Goal: Task Accomplishment & Management: Complete application form

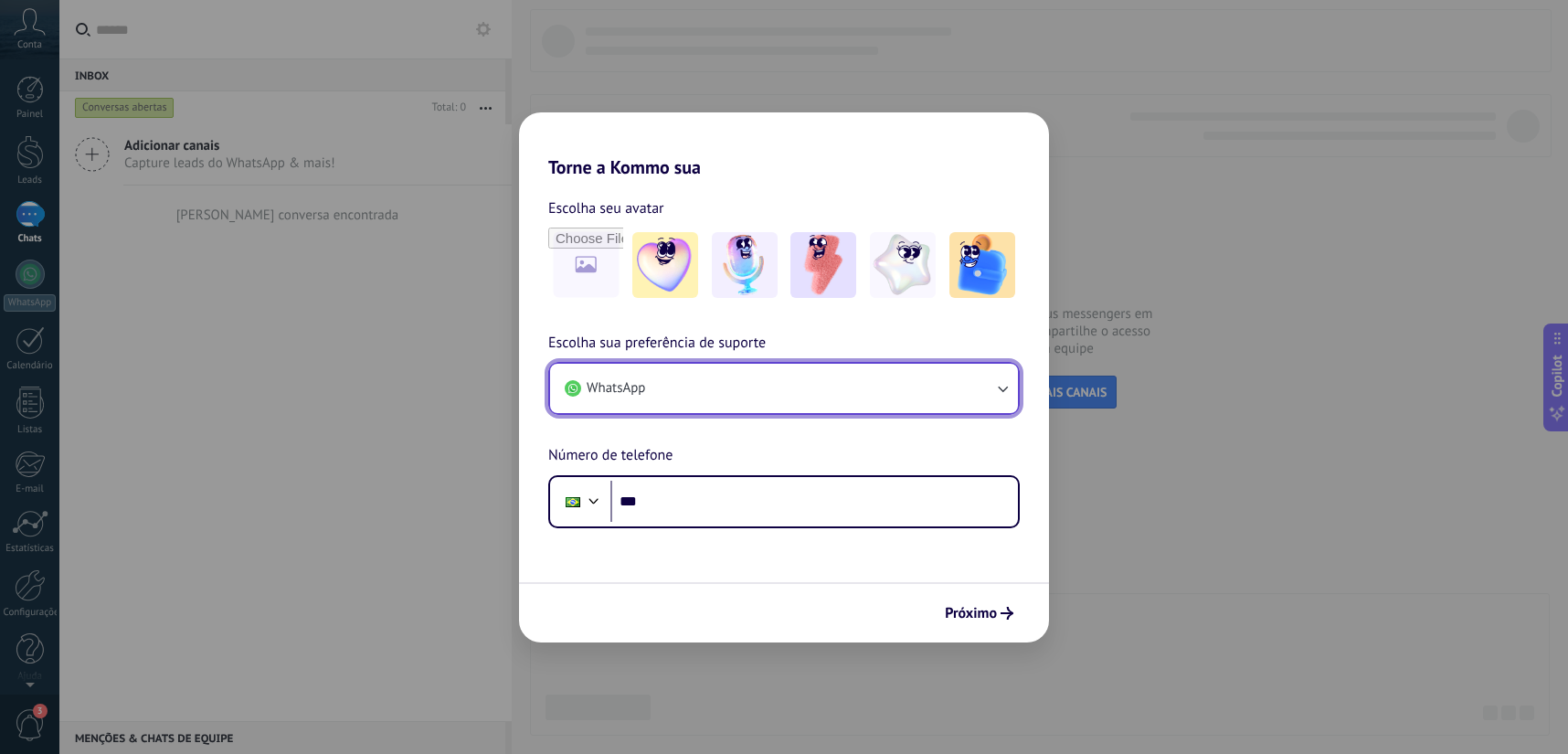
click at [794, 391] on button "WhatsApp" at bounding box center [784, 388] width 467 height 49
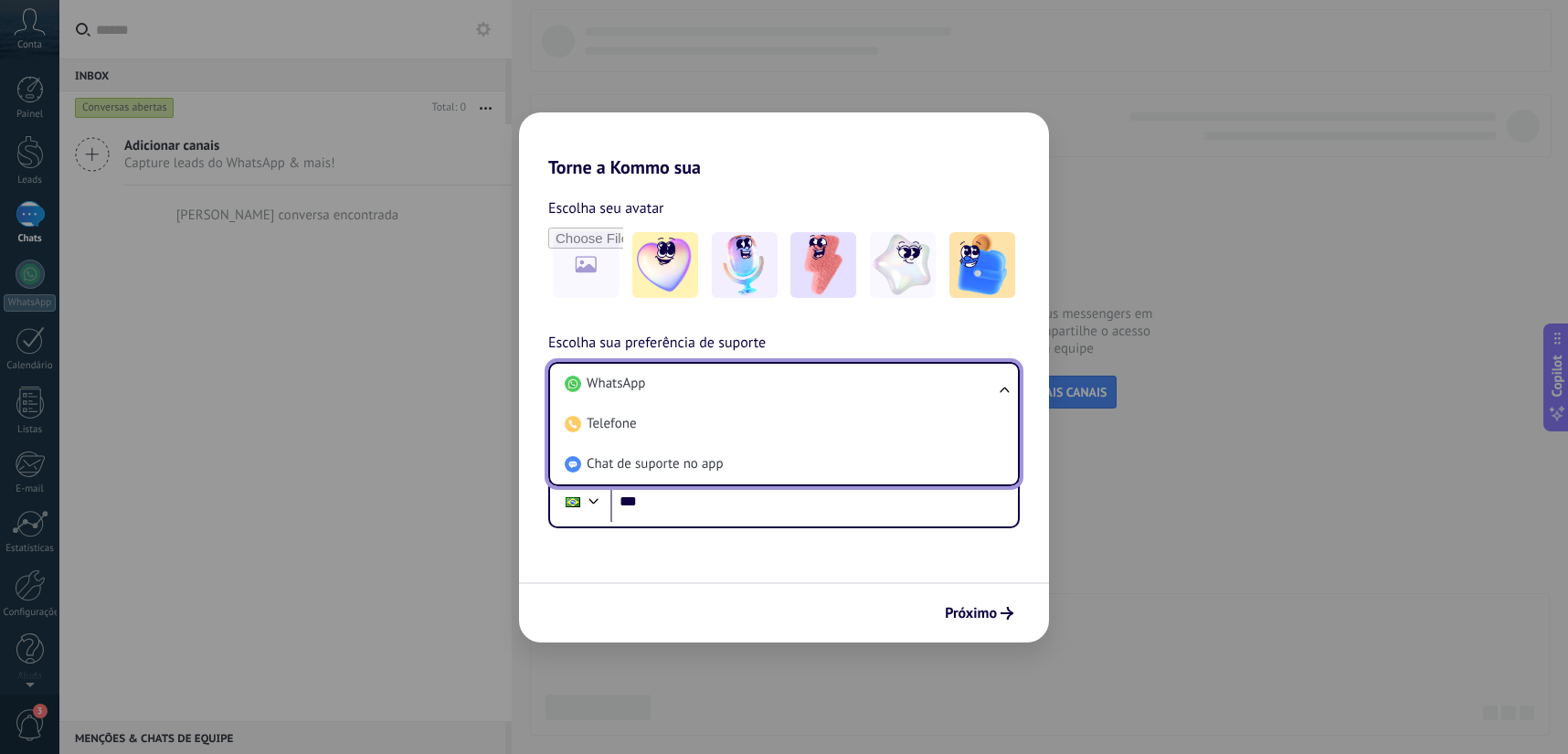
click at [828, 173] on h2 "Torne a Kommo sua" at bounding box center [784, 144] width 530 height 66
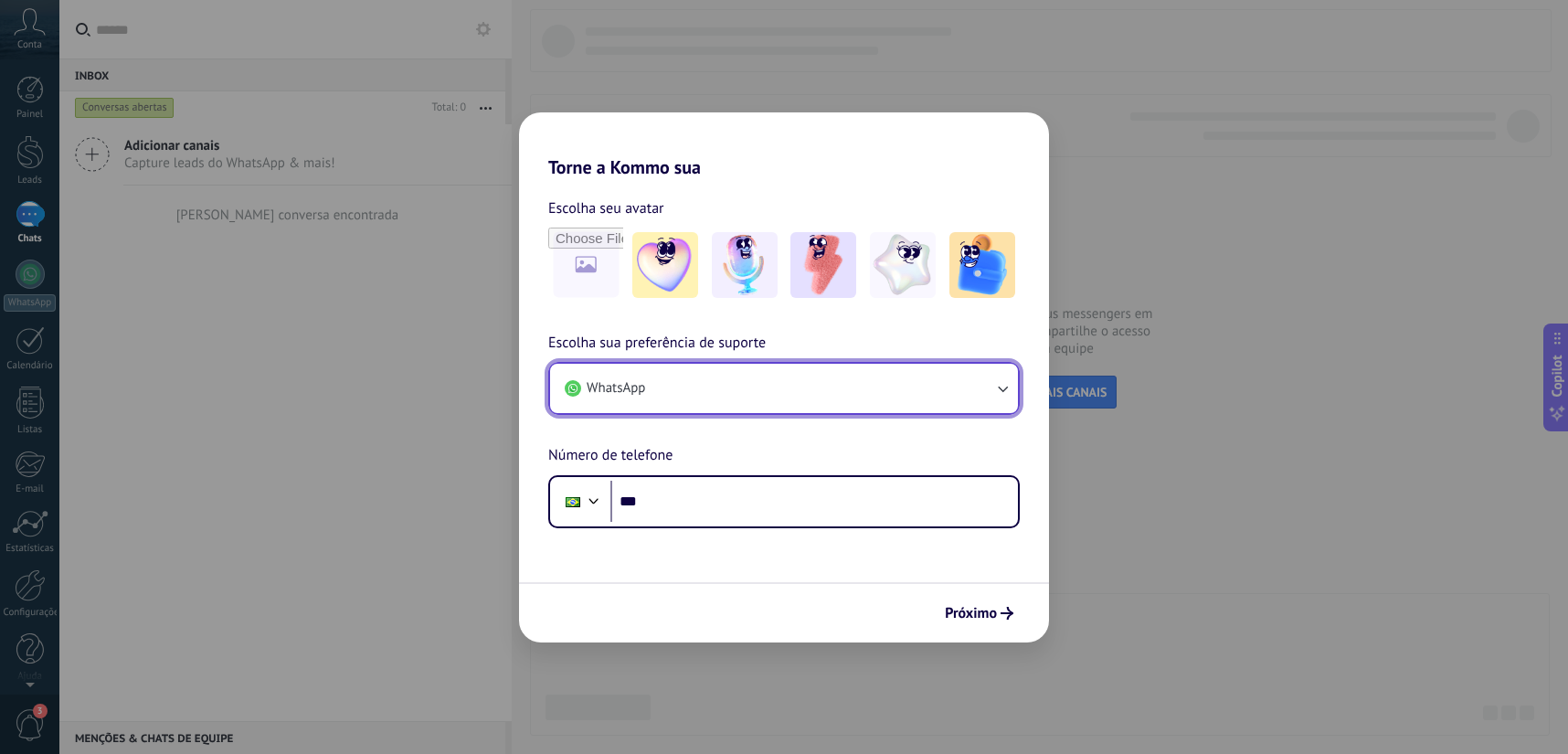
click at [1007, 389] on icon "button" at bounding box center [1002, 388] width 19 height 19
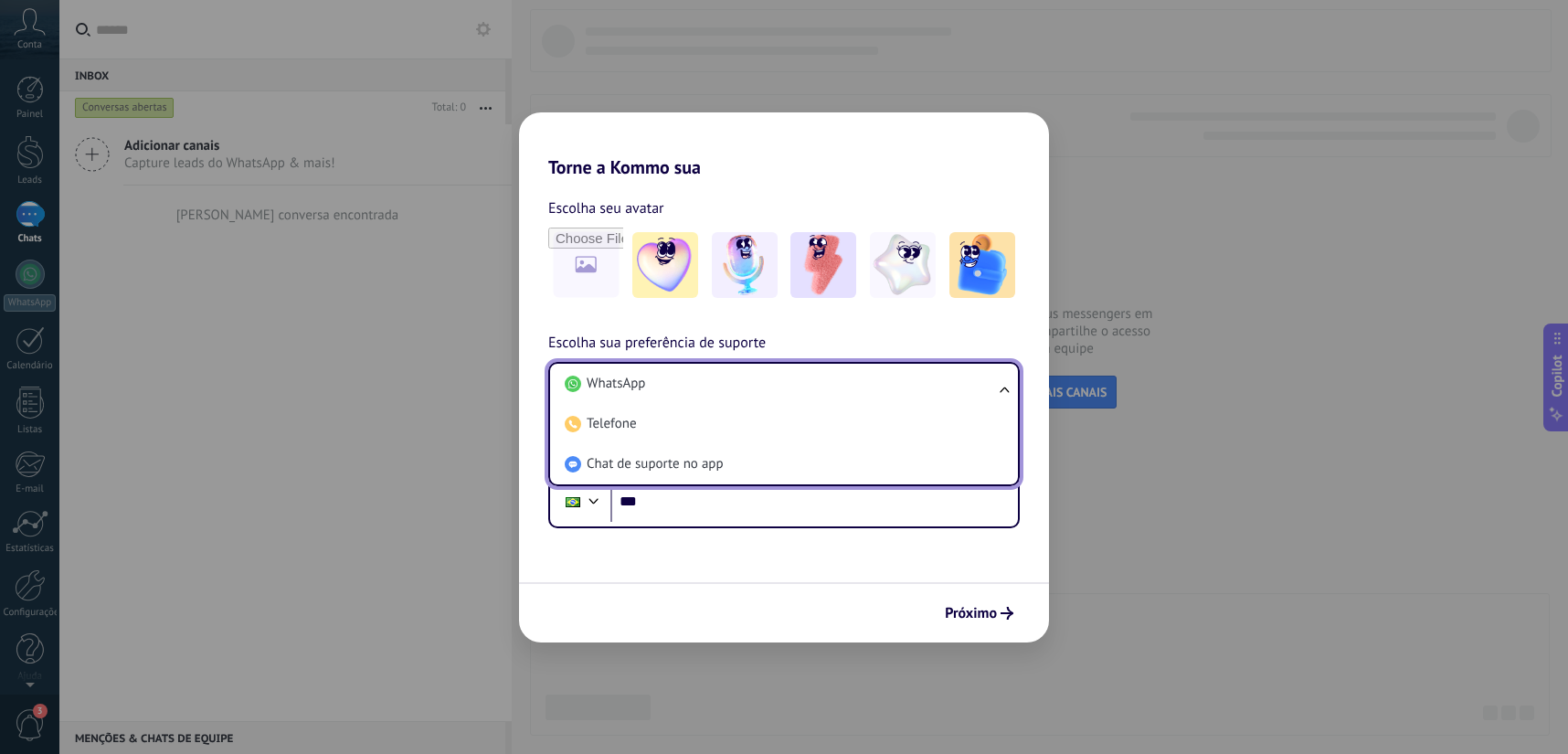
click at [995, 191] on div "Escolha seu avatar Escolha sua preferência de suporte WhatsApp WhatsApp Telefon…" at bounding box center [784, 352] width 530 height 350
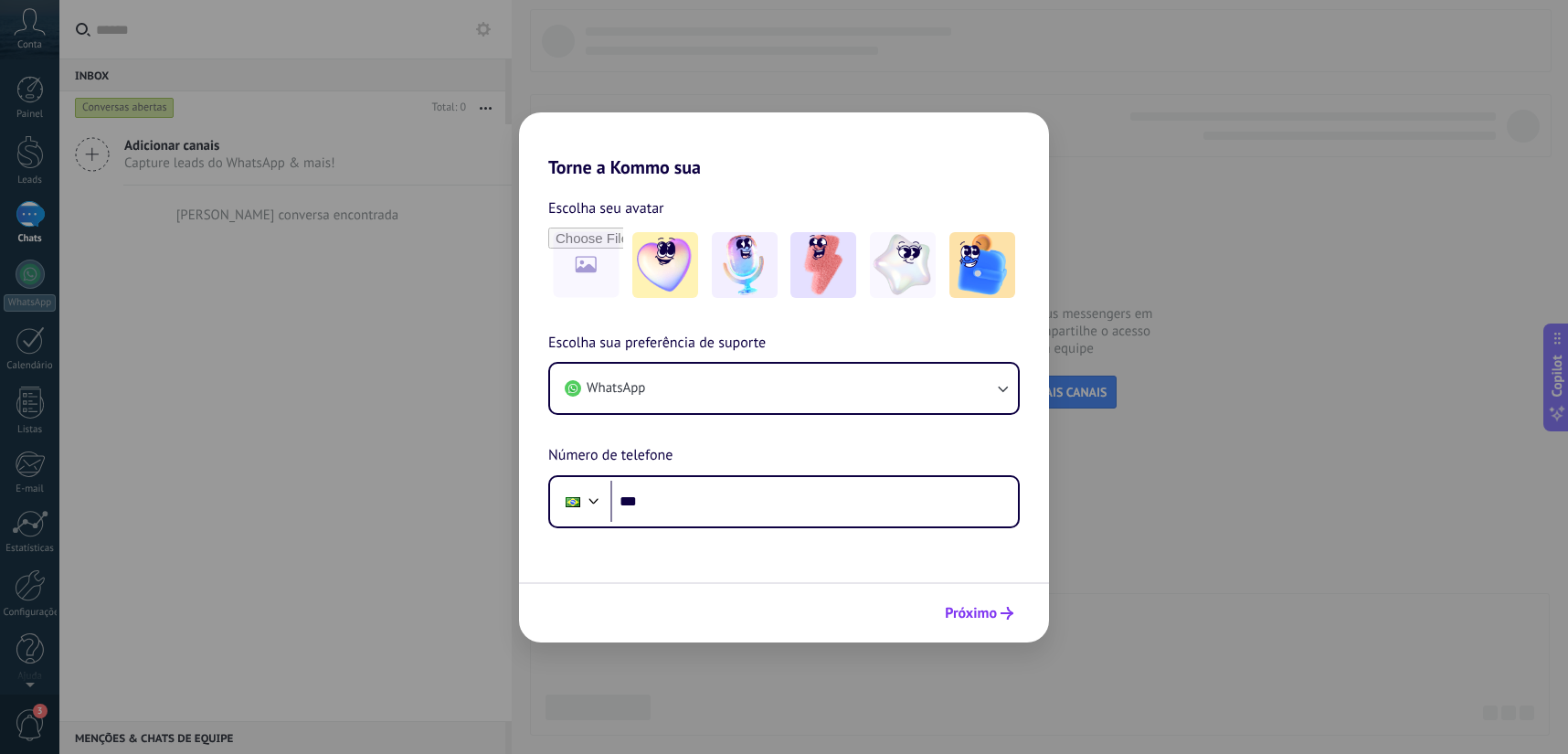
click at [981, 626] on button "Próximo" at bounding box center [979, 614] width 85 height 31
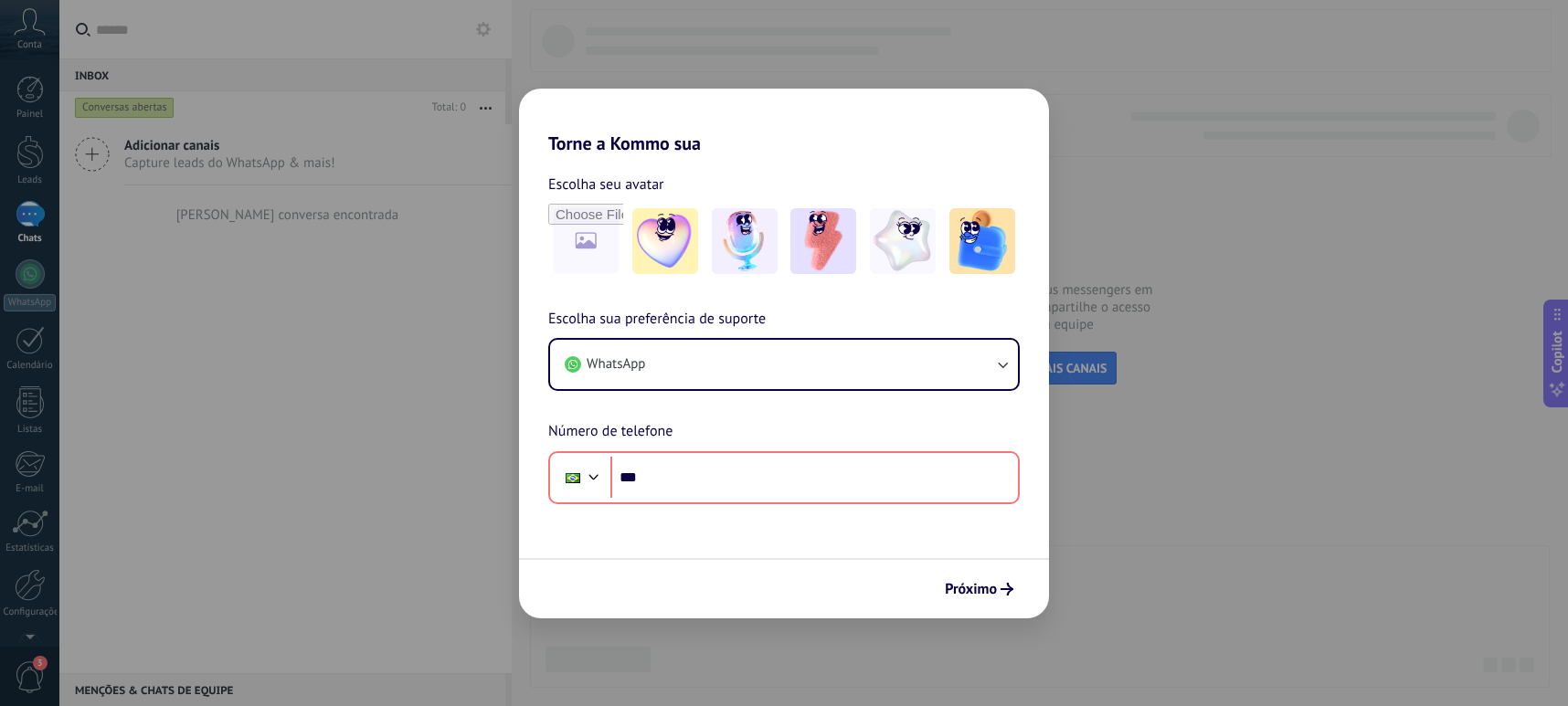
click at [1170, 171] on div "Torne a Kommo sua Escolha seu avatar Escolha sua preferência de suporte WhatsAp…" at bounding box center [784, 353] width 1568 height 706
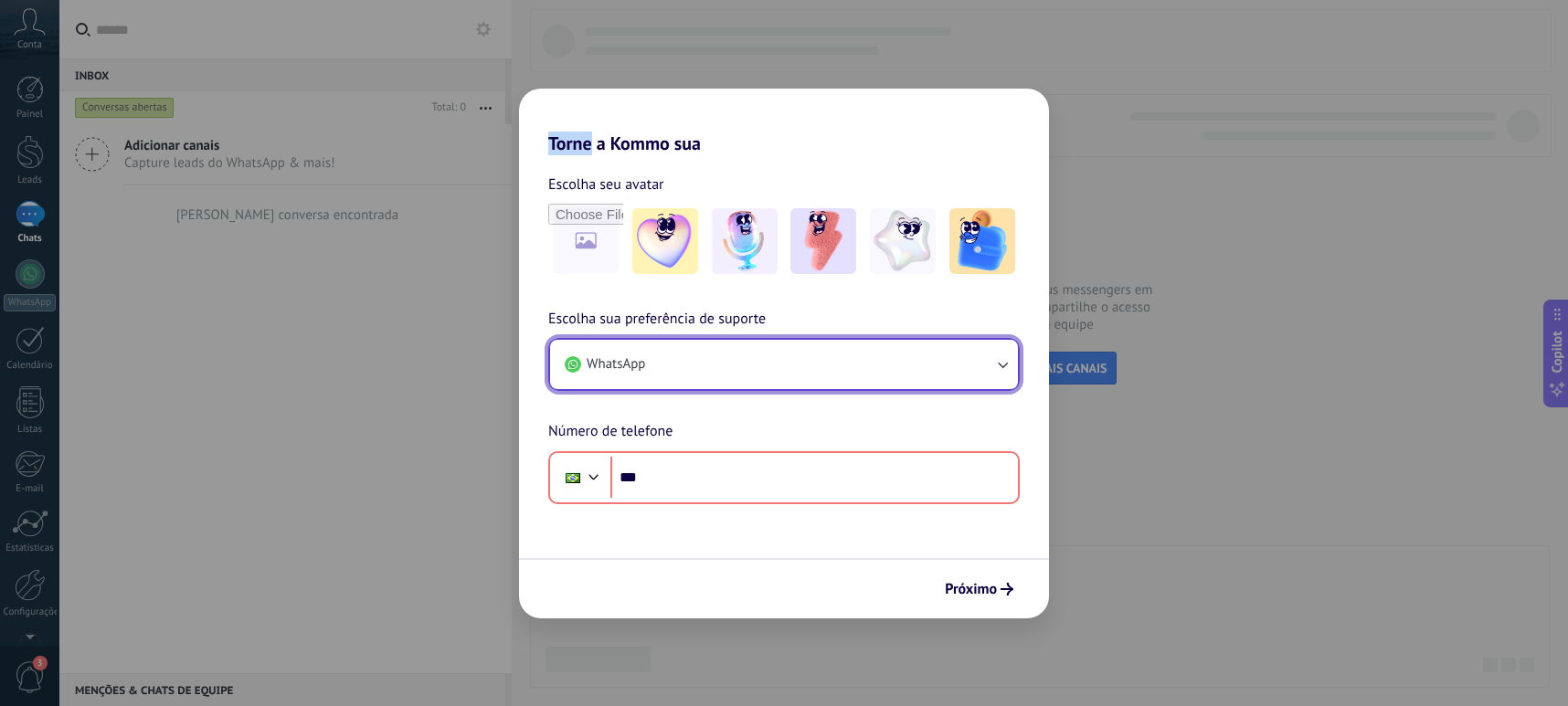
click at [923, 360] on button "WhatsApp" at bounding box center [784, 364] width 467 height 49
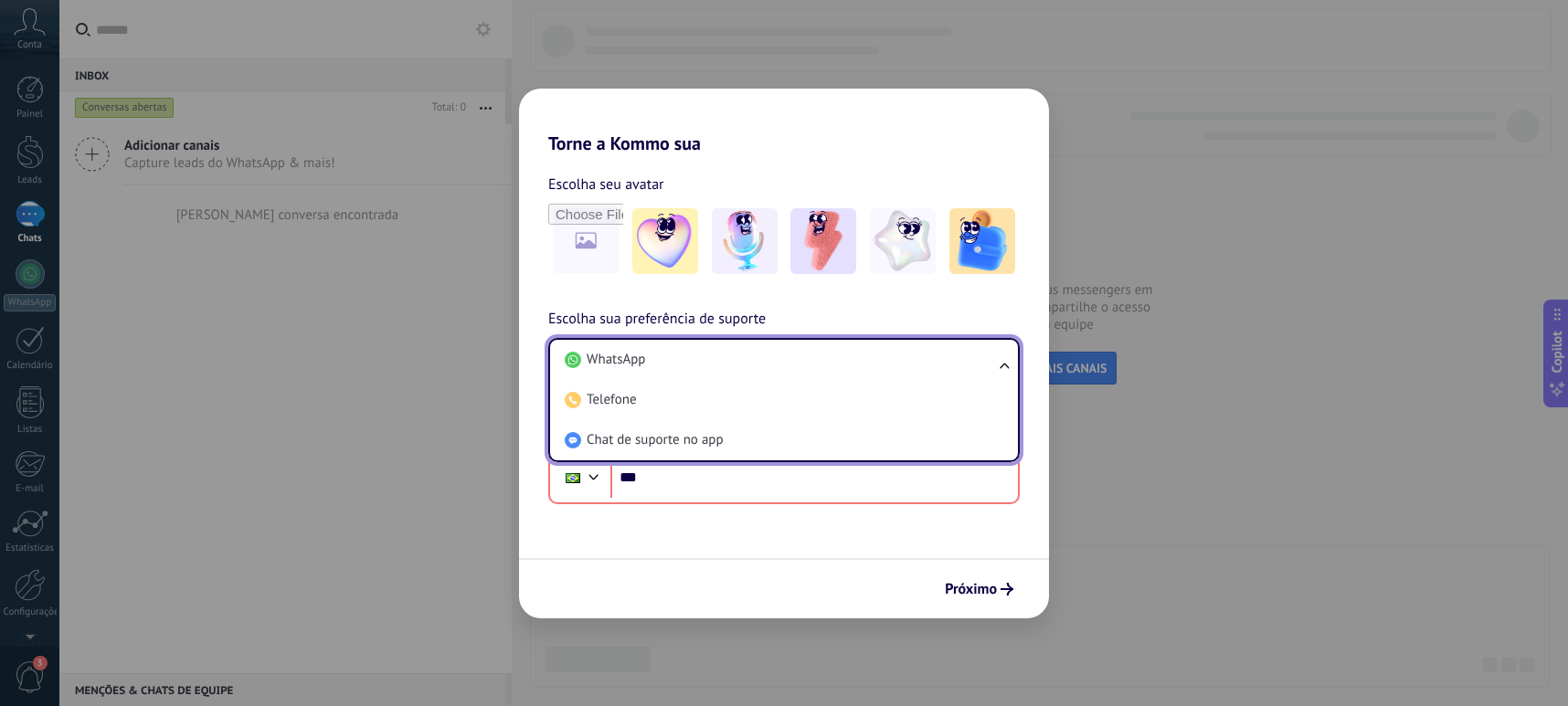
click at [875, 148] on h2 "Torne a Kommo sua" at bounding box center [784, 121] width 530 height 66
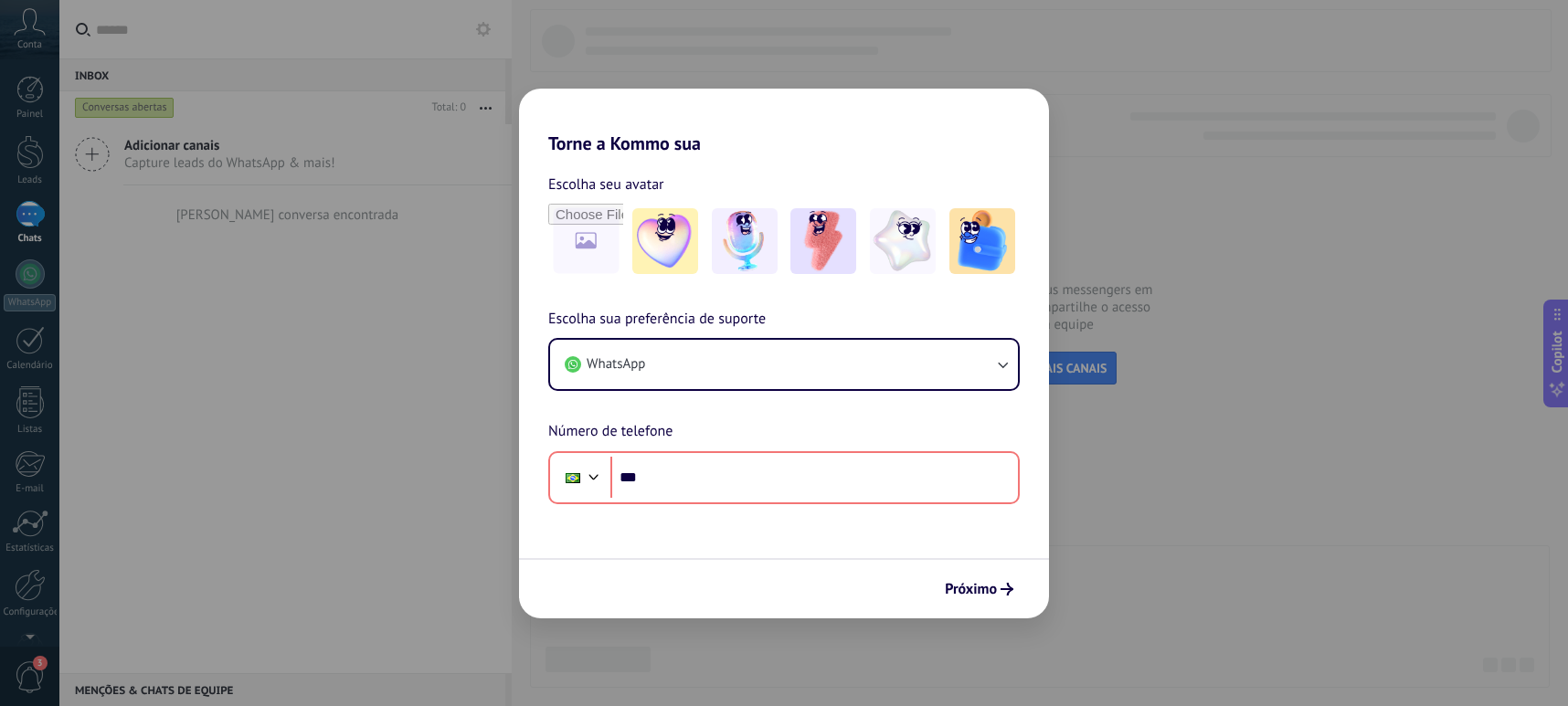
drag, startPoint x: 896, startPoint y: 560, endPoint x: 751, endPoint y: 533, distance: 147.5
click at [895, 560] on div "Próximo" at bounding box center [784, 588] width 530 height 60
click at [751, 533] on form "Escolha seu avatar Escolha sua preferência de suporte WhatsApp Número de telefo…" at bounding box center [784, 386] width 530 height 464
click at [583, 242] on input "file" at bounding box center [585, 241] width 72 height 72
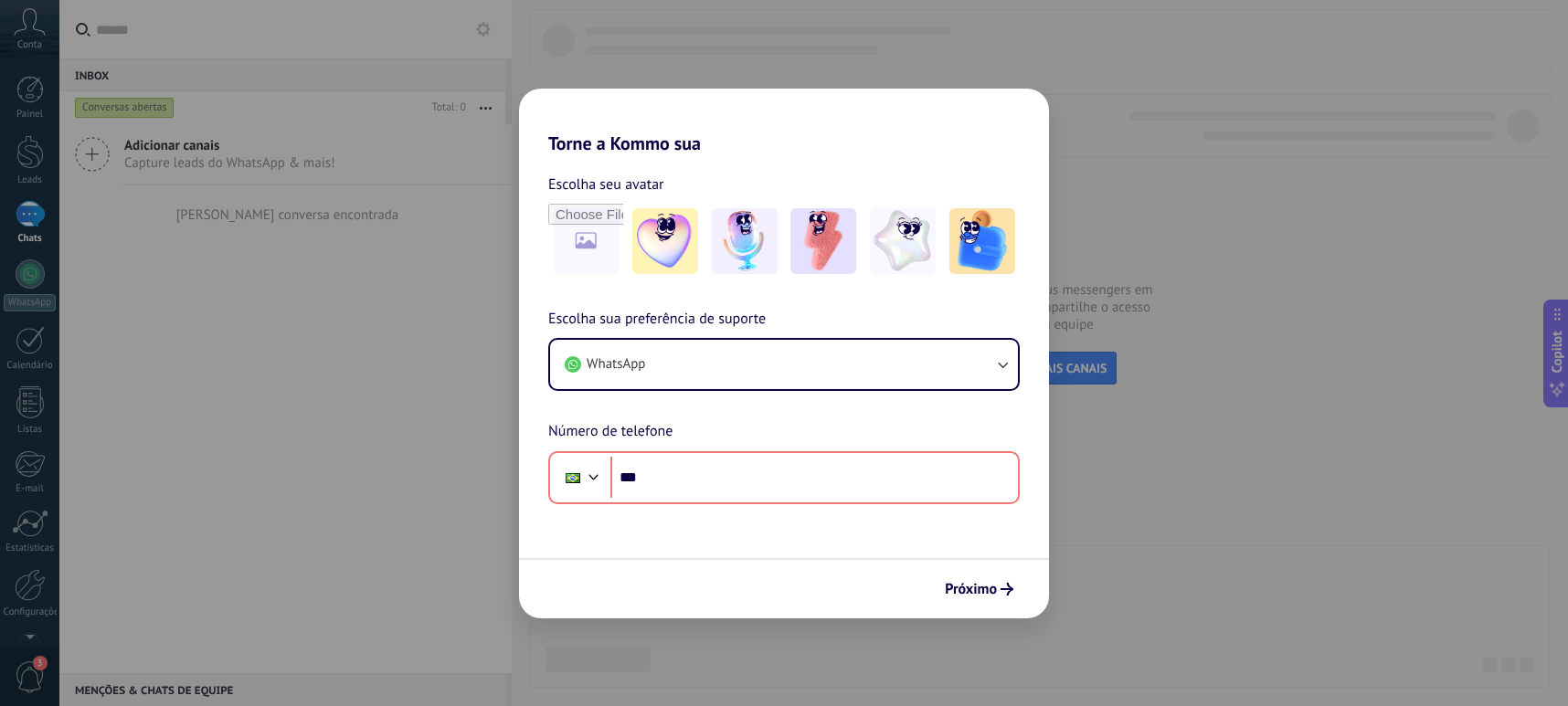
click at [1194, 210] on div "Torne a Kommo sua Escolha seu avatar Escolha sua preferência de suporte WhatsAp…" at bounding box center [784, 353] width 1568 height 706
click at [1194, 209] on div "Torne a Kommo sua Escolha seu avatar Escolha sua preferência de suporte WhatsAp…" at bounding box center [784, 353] width 1568 height 706
drag, startPoint x: 1192, startPoint y: 387, endPoint x: 1203, endPoint y: 427, distance: 41.5
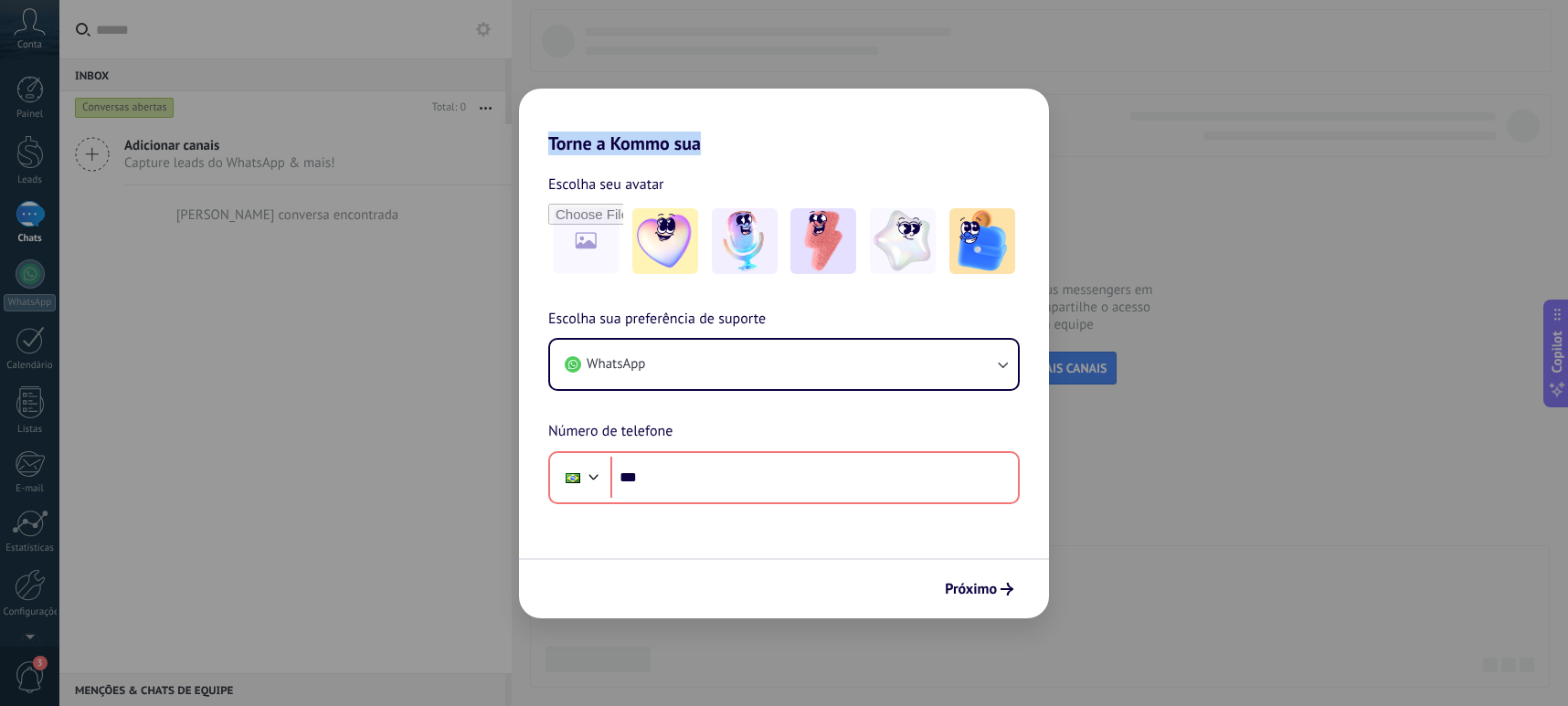
click at [1192, 387] on div "Torne a Kommo sua Escolha seu avatar Escolha sua preferência de suporte WhatsAp…" at bounding box center [784, 353] width 1568 height 706
click at [1205, 425] on div "Torne a Kommo sua Escolha seu avatar Escolha sua preferência de suporte WhatsAp…" at bounding box center [784, 353] width 1568 height 706
click at [1206, 425] on div "Torne a Kommo sua Escolha seu avatar Escolha sua preferência de suporte WhatsAp…" at bounding box center [784, 353] width 1568 height 706
click at [1205, 425] on div "Torne a Kommo sua Escolha seu avatar Escolha sua preferência de suporte WhatsAp…" at bounding box center [784, 353] width 1568 height 706
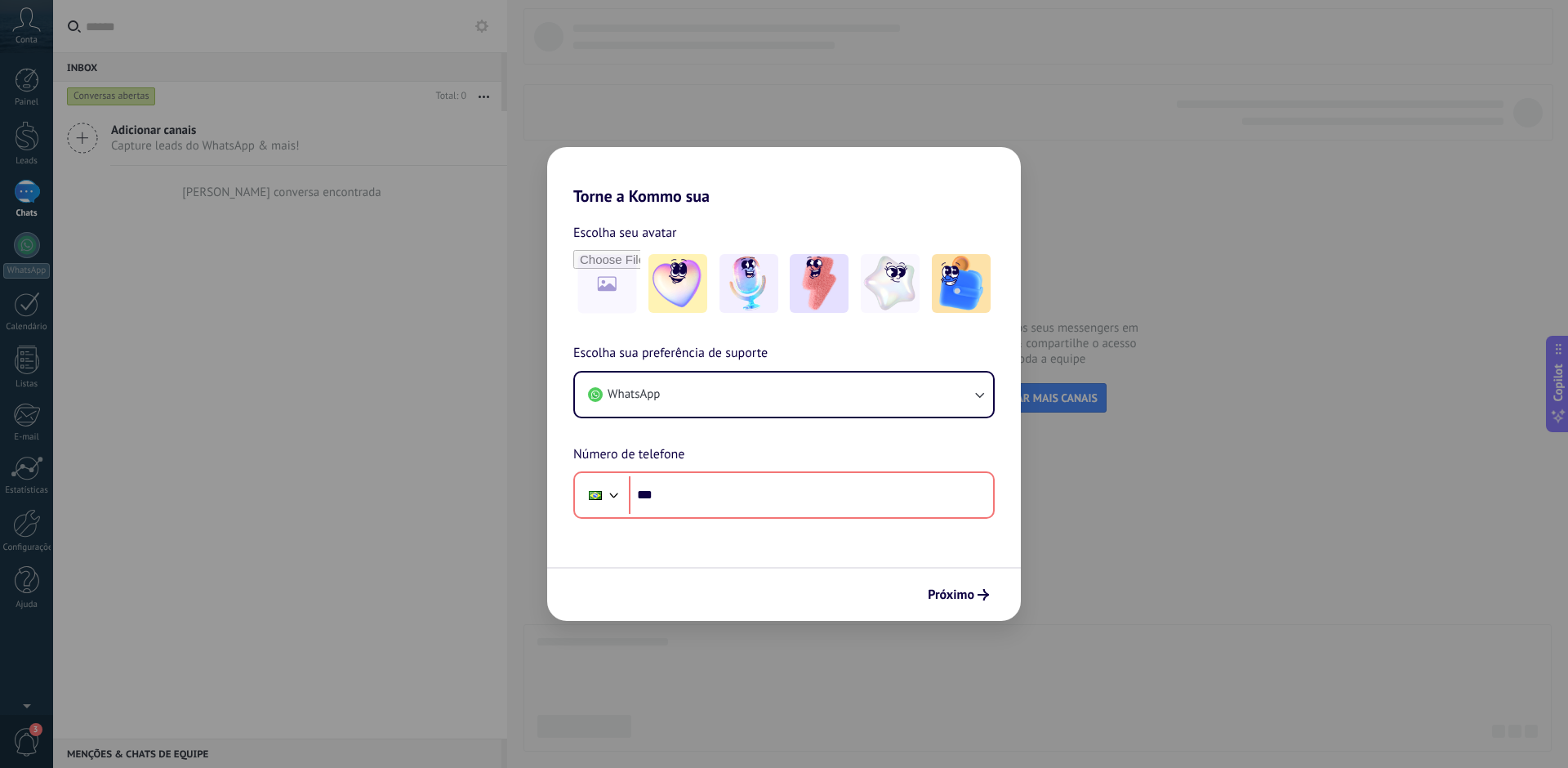
click at [406, 331] on div "Torne a Kommo sua Escolha seu avatar Escolha sua preferência de suporte WhatsAp…" at bounding box center [784, 384] width 1568 height 768
click at [236, 39] on div "Torne a Kommo sua Escolha seu avatar Escolha sua preferência de suporte WhatsAp…" at bounding box center [784, 384] width 1568 height 768
click at [454, 204] on div "Torne a Kommo sua Escolha seu avatar Escolha sua preferência de suporte WhatsAp…" at bounding box center [784, 384] width 1568 height 768
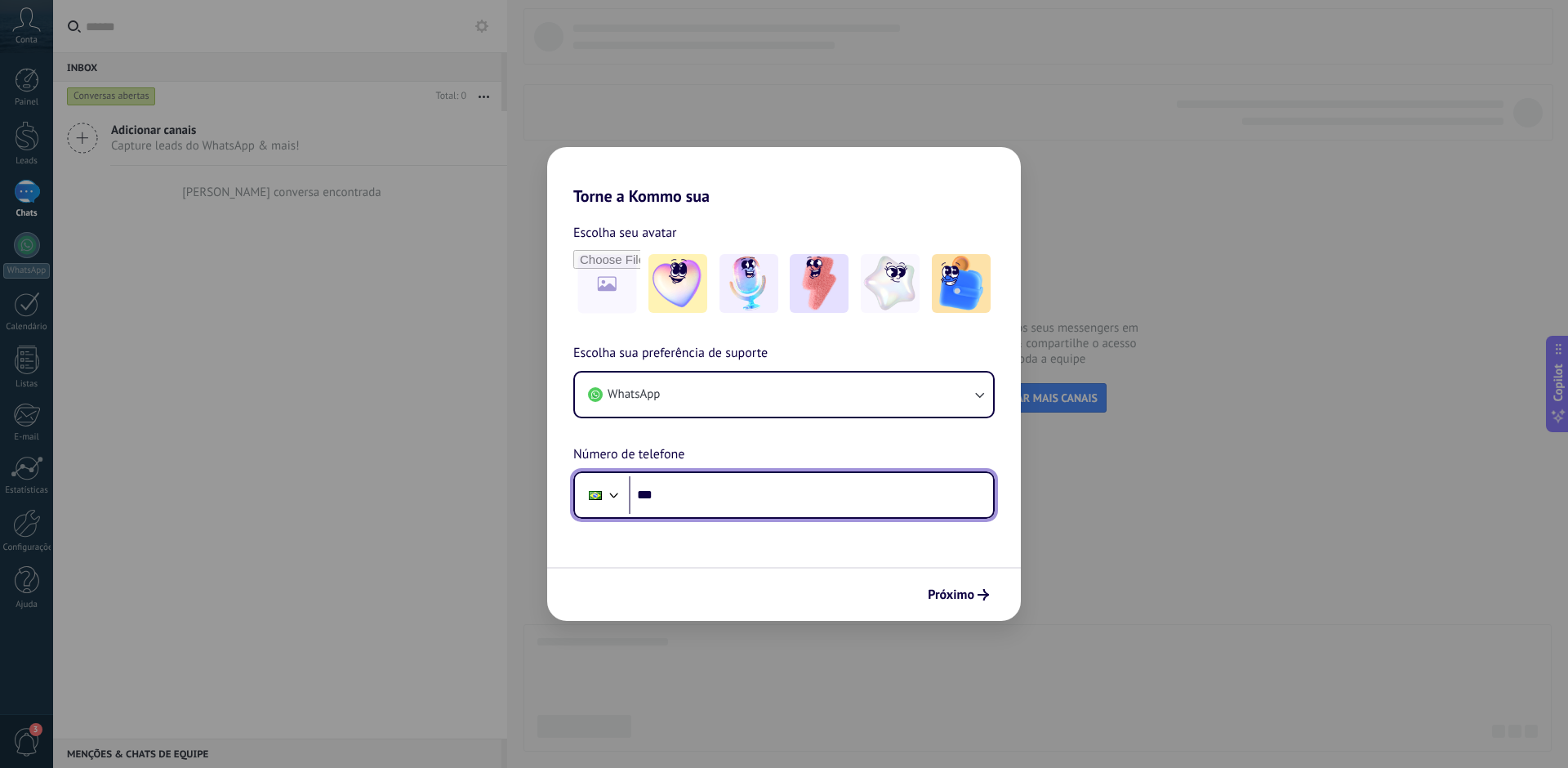
click at [790, 486] on input "***" at bounding box center [811, 495] width 364 height 38
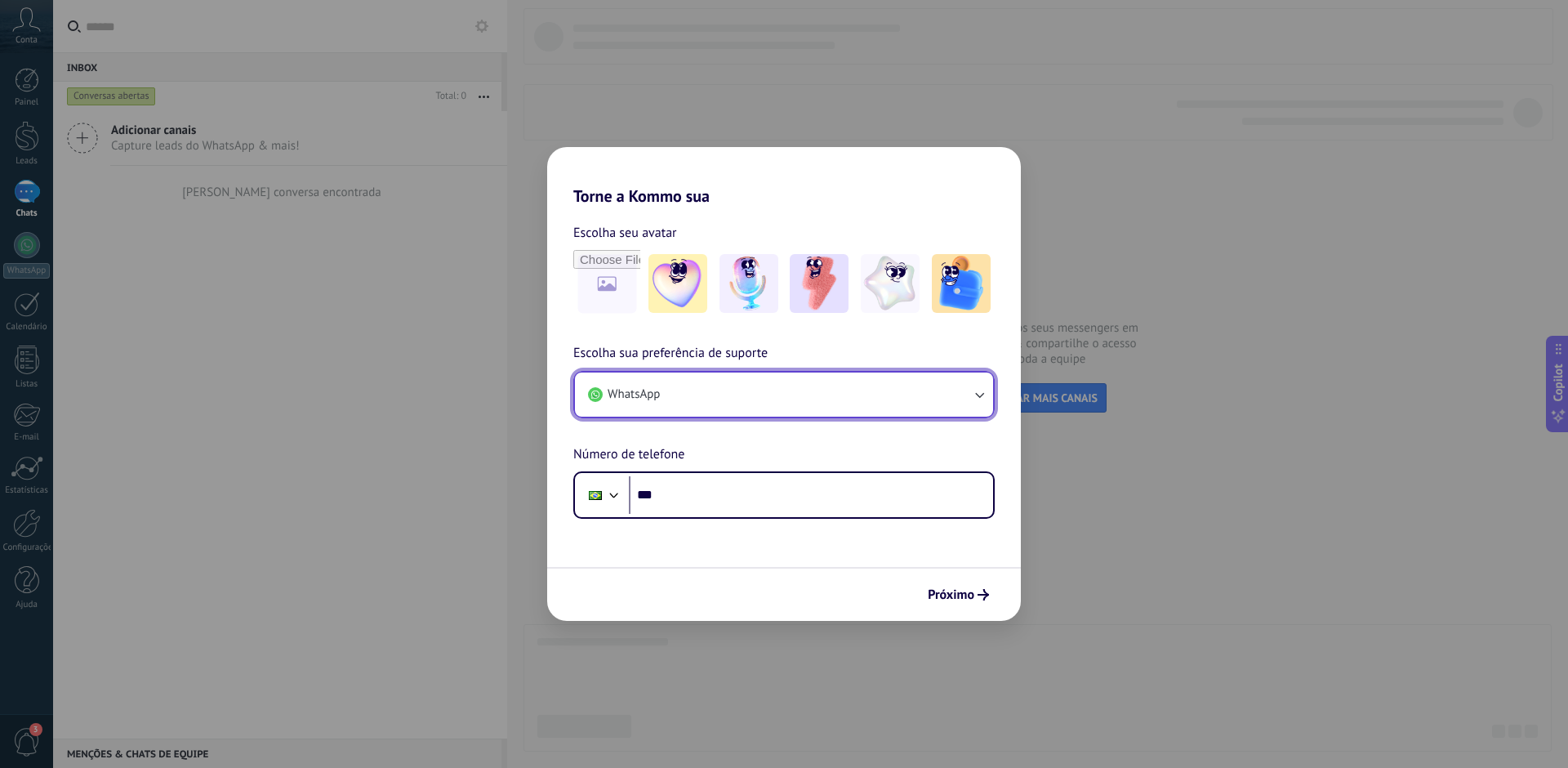
click at [720, 406] on button "WhatsApp" at bounding box center [784, 394] width 418 height 44
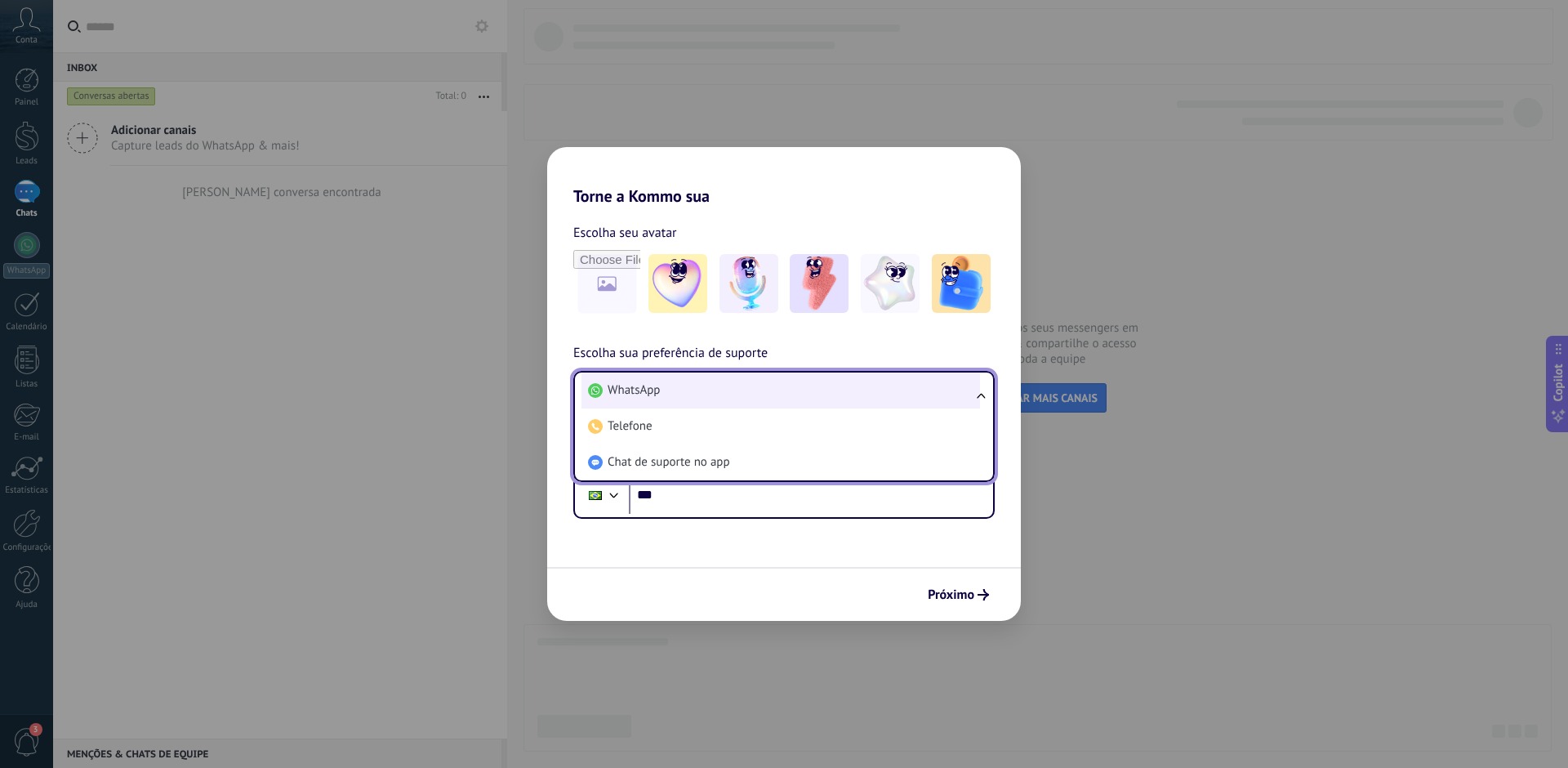
click at [688, 395] on li "WhatsApp" at bounding box center [781, 390] width 398 height 36
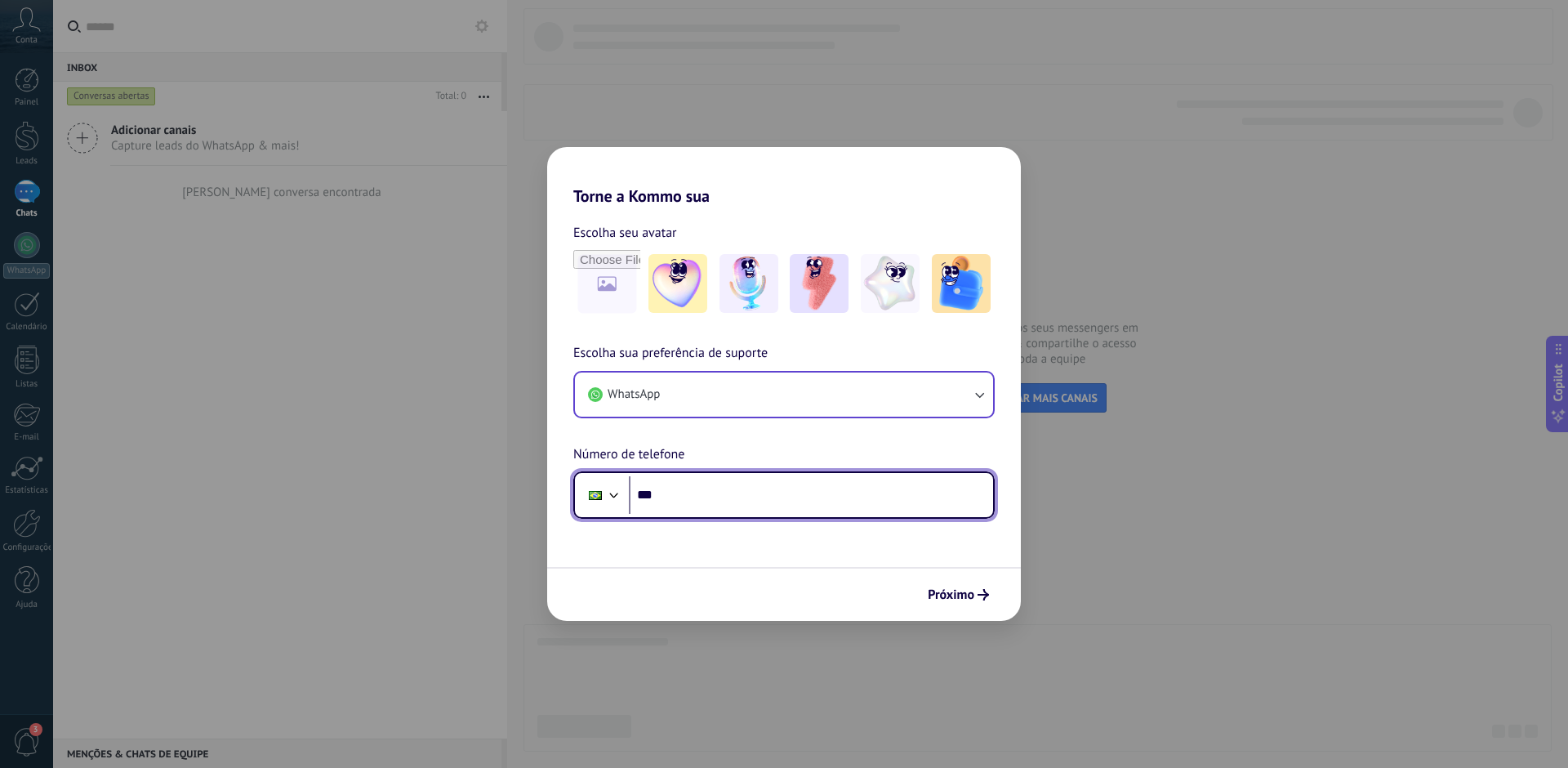
click at [719, 500] on input "***" at bounding box center [811, 495] width 364 height 38
type input "**********"
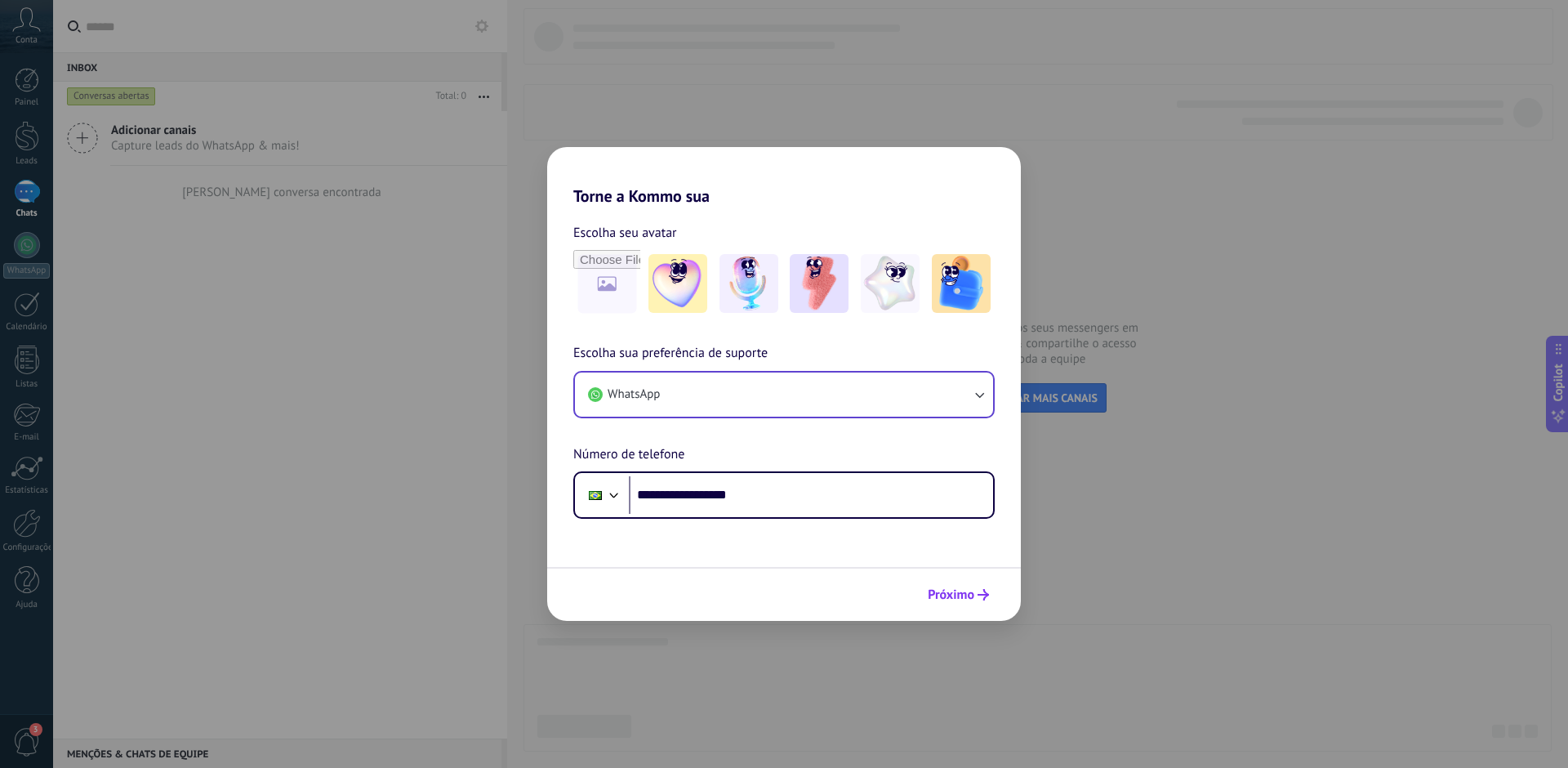
click at [975, 591] on span "Próximo" at bounding box center [958, 594] width 61 height 11
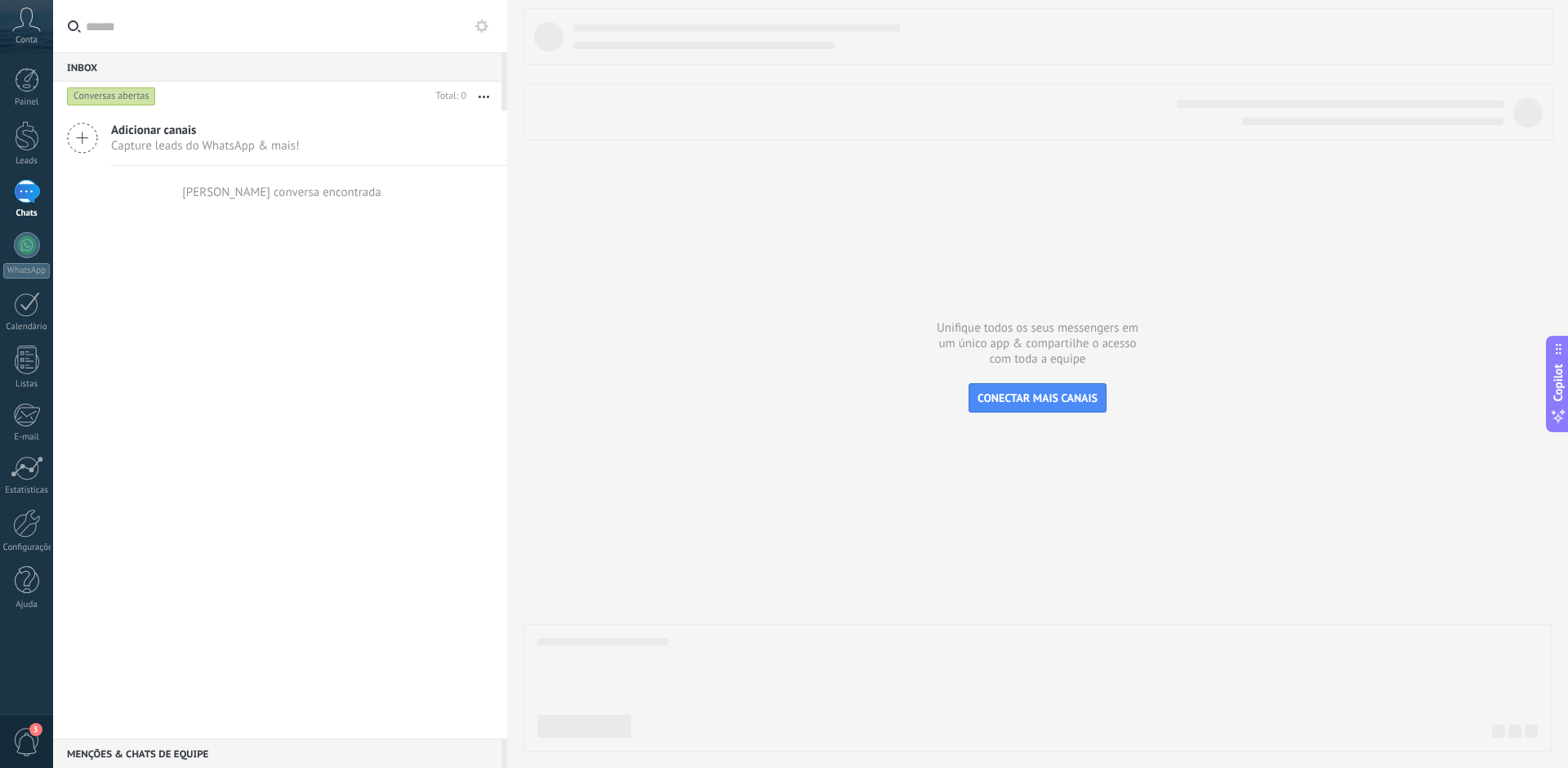
click at [585, 333] on div at bounding box center [1038, 379] width 1028 height 743
click at [166, 148] on span "Capture leads do WhatsApp & mais!" at bounding box center [205, 146] width 189 height 16
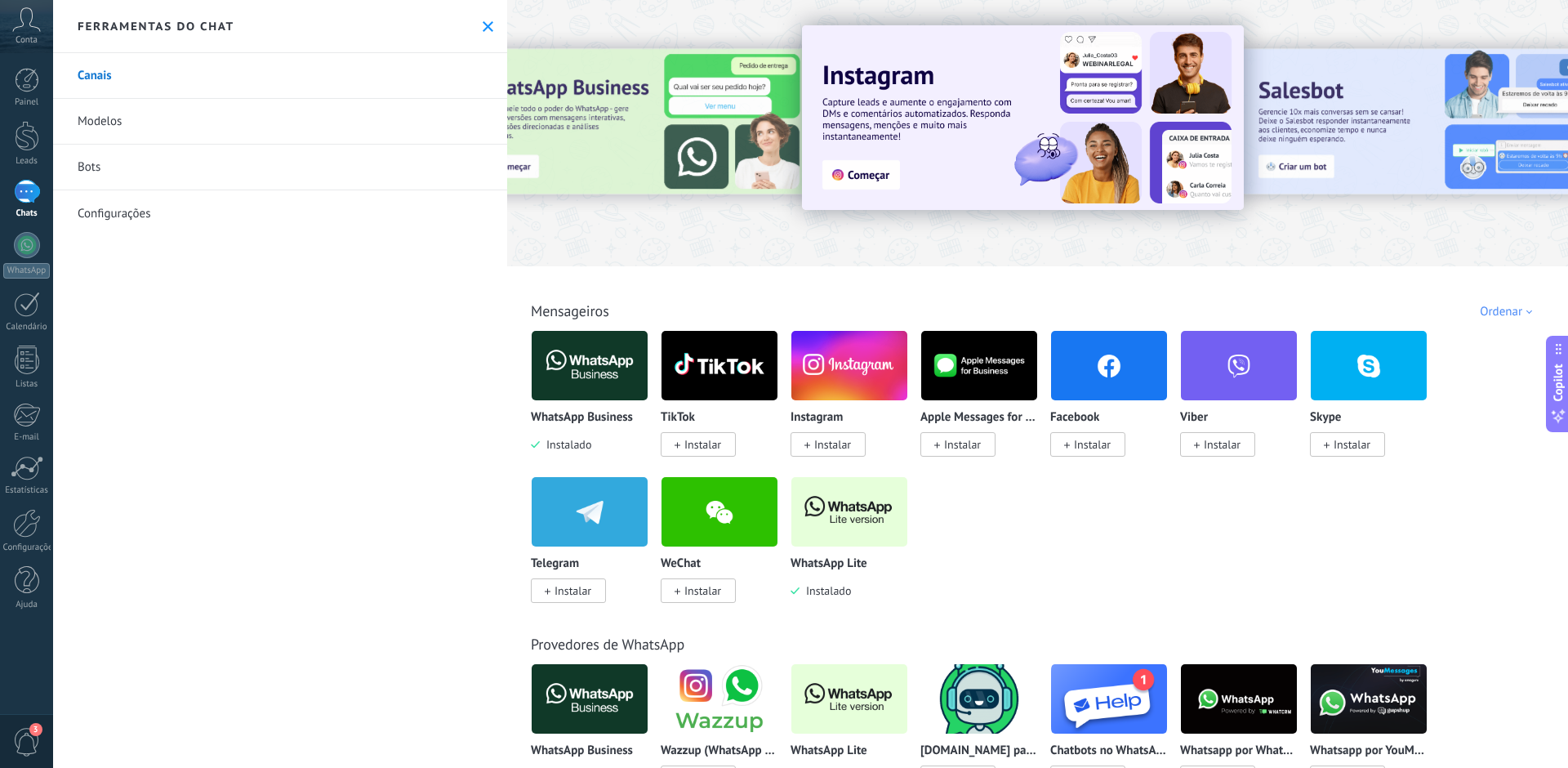
click at [823, 440] on span "Instalar" at bounding box center [833, 444] width 37 height 15
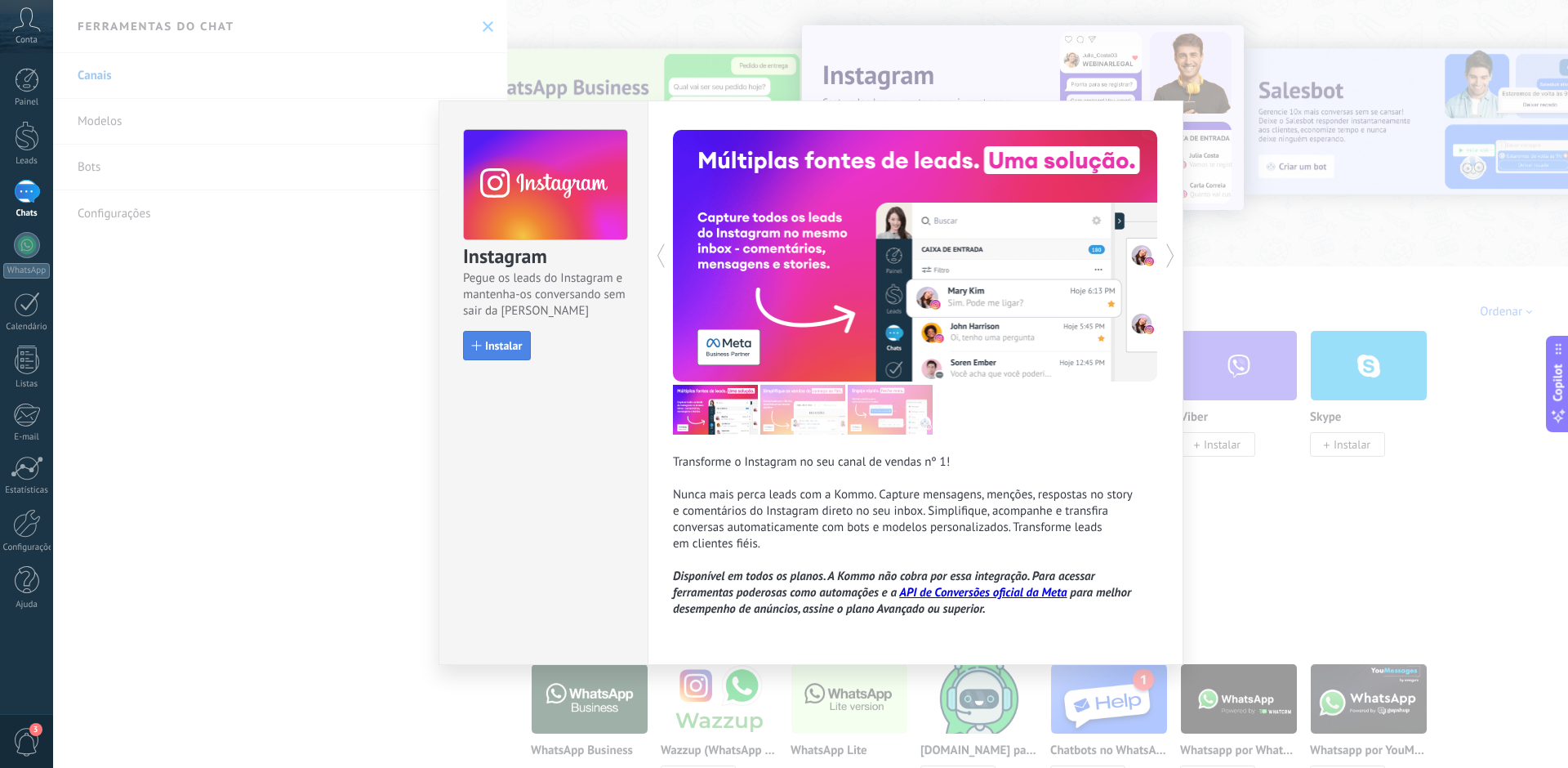
click at [517, 347] on span "Instalar" at bounding box center [504, 345] width 37 height 11
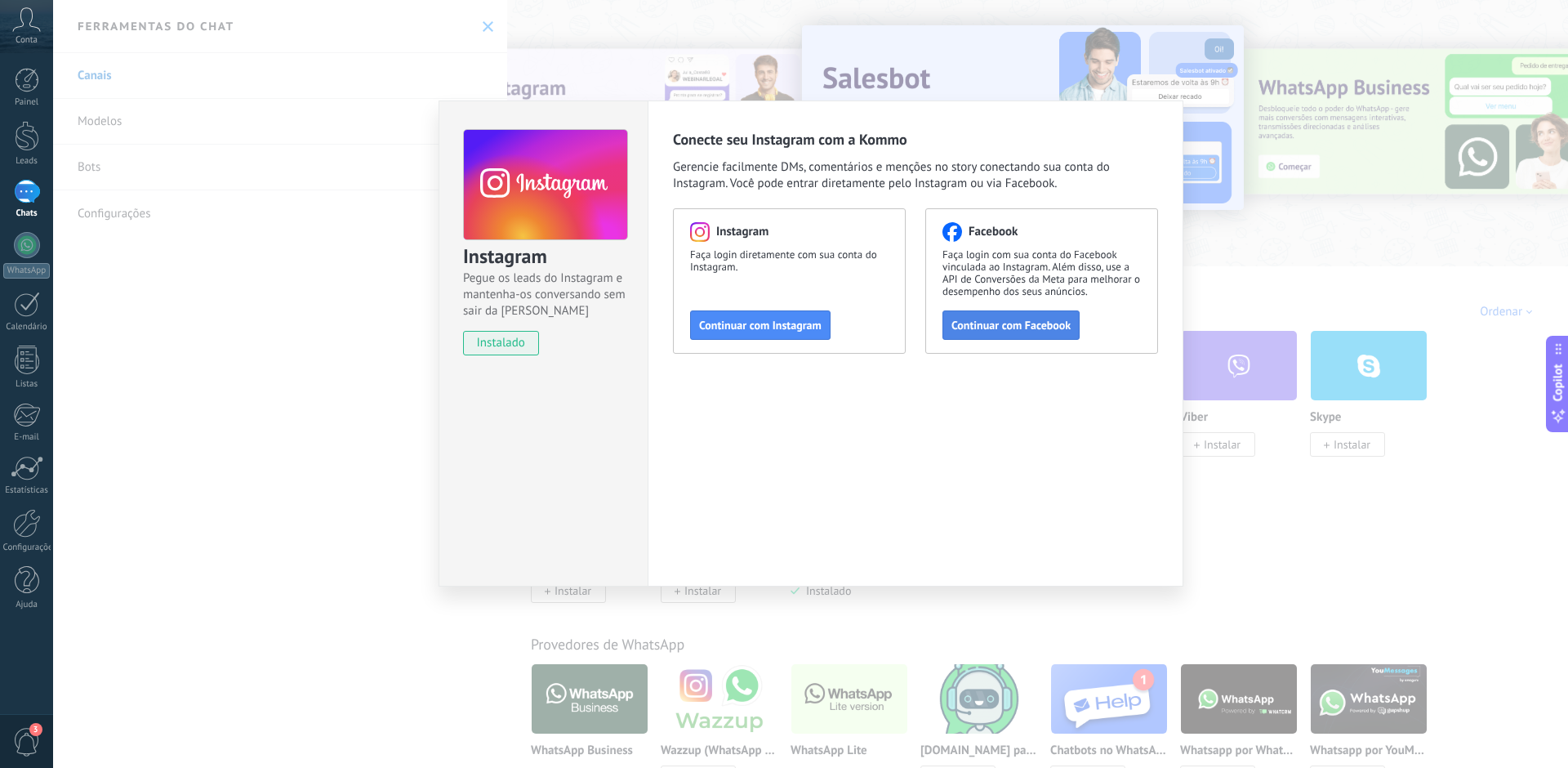
click at [987, 330] on span "Continuar com Facebook" at bounding box center [1011, 325] width 119 height 11
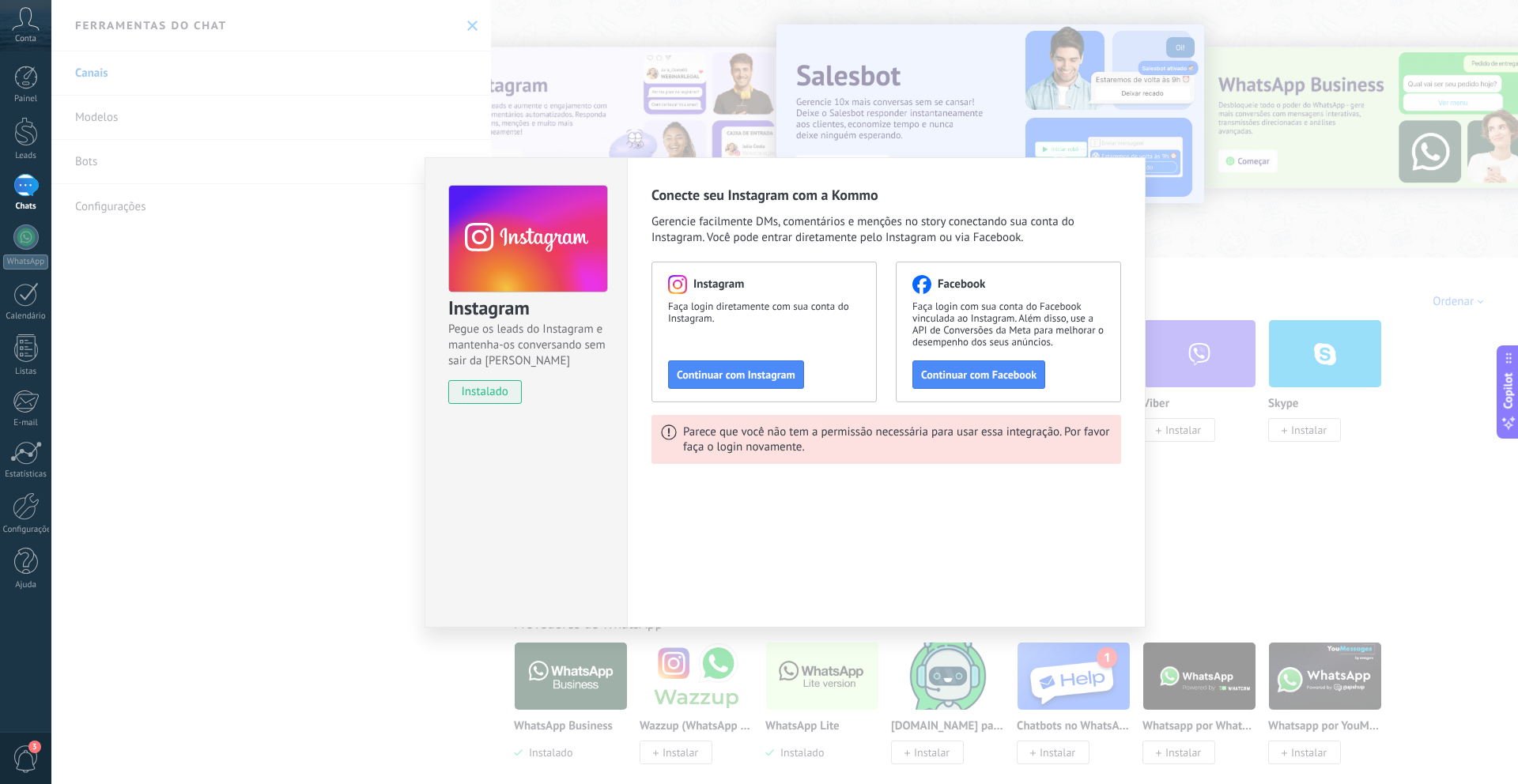
click at [887, 443] on div "Parece que você não tem a permissão necessária para usar essa integração. Por f…" at bounding box center [897, 439] width 428 height 30
click at [912, 438] on div "Parece que você não tem a permissão necessária para usar essa integração. Por f…" at bounding box center [897, 439] width 428 height 30
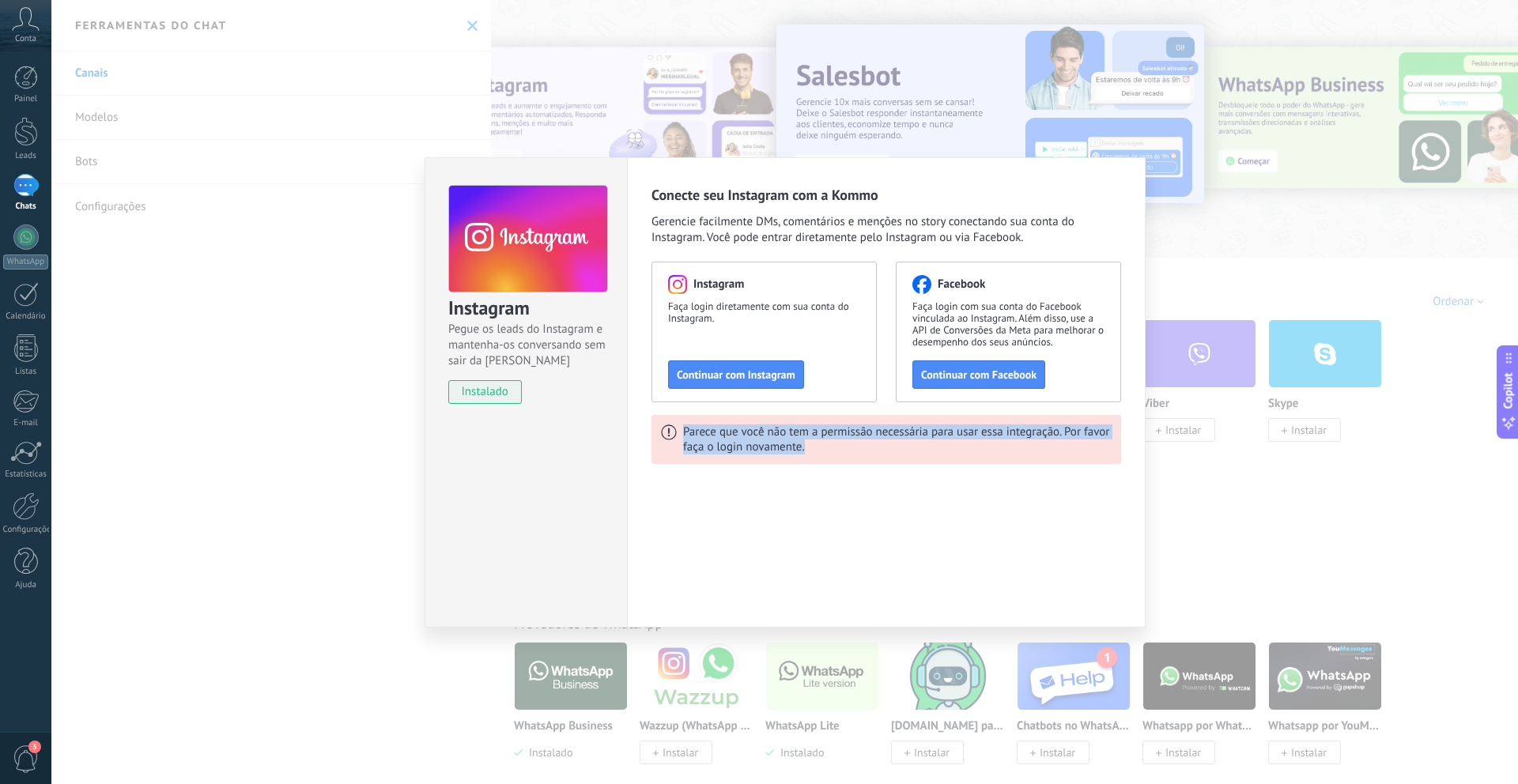
click at [912, 438] on div "Parece que você não tem a permissão necessária para usar essa integração. Por f…" at bounding box center [897, 439] width 428 height 30
click at [933, 435] on div "Parece que você não tem a permissão necessária para usar essa integração. Por f…" at bounding box center [897, 439] width 428 height 30
click at [933, 436] on div "Parece que você não tem a permissão necessária para usar essa integração. Por f…" at bounding box center [897, 439] width 428 height 30
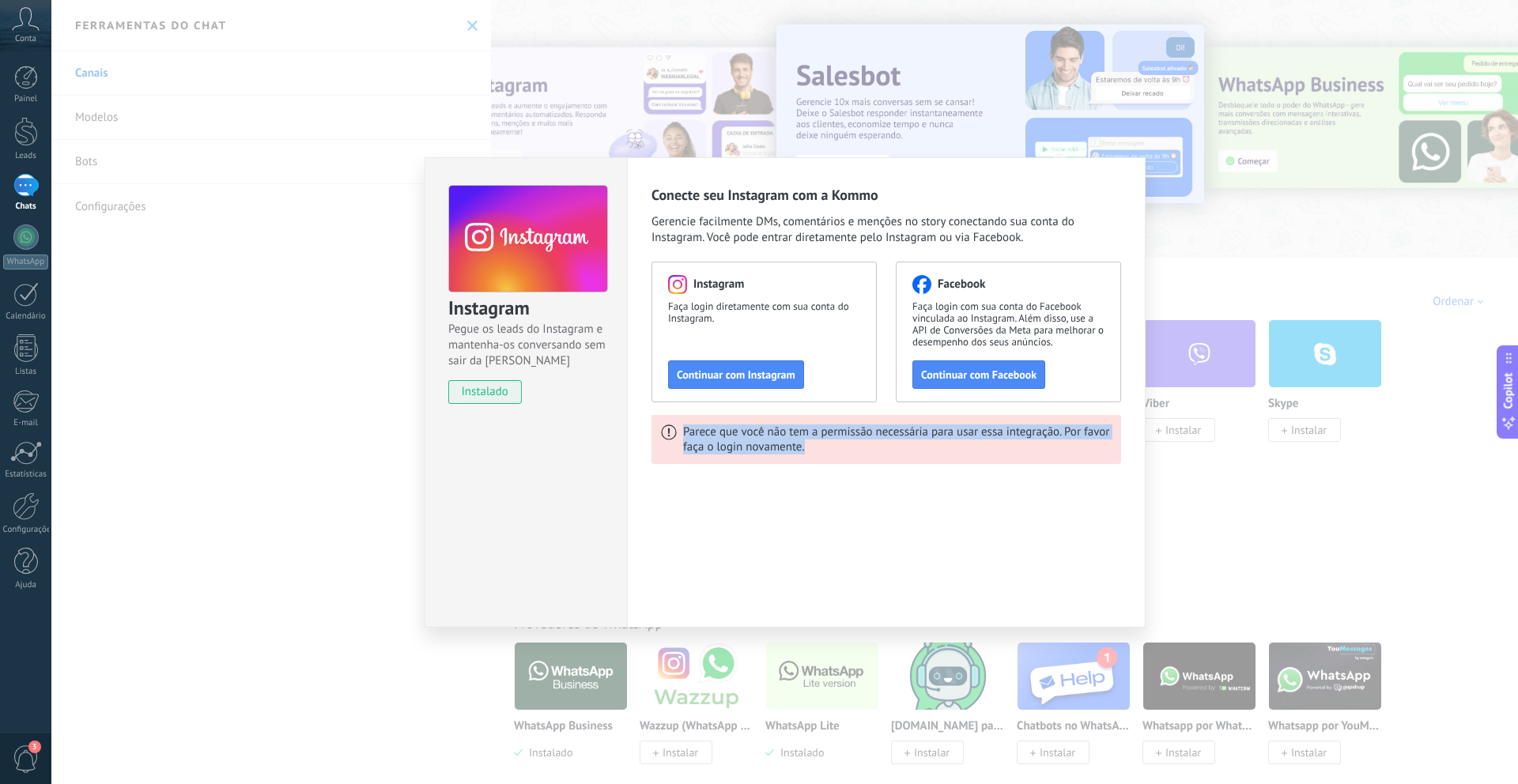
click at [958, 436] on div "Parece que você não tem a permissão necessária para usar essa integração. Por f…" at bounding box center [897, 439] width 428 height 30
click at [994, 435] on div "Parece que você não tem a permissão necessária para usar essa integração. Por f…" at bounding box center [897, 439] width 428 height 30
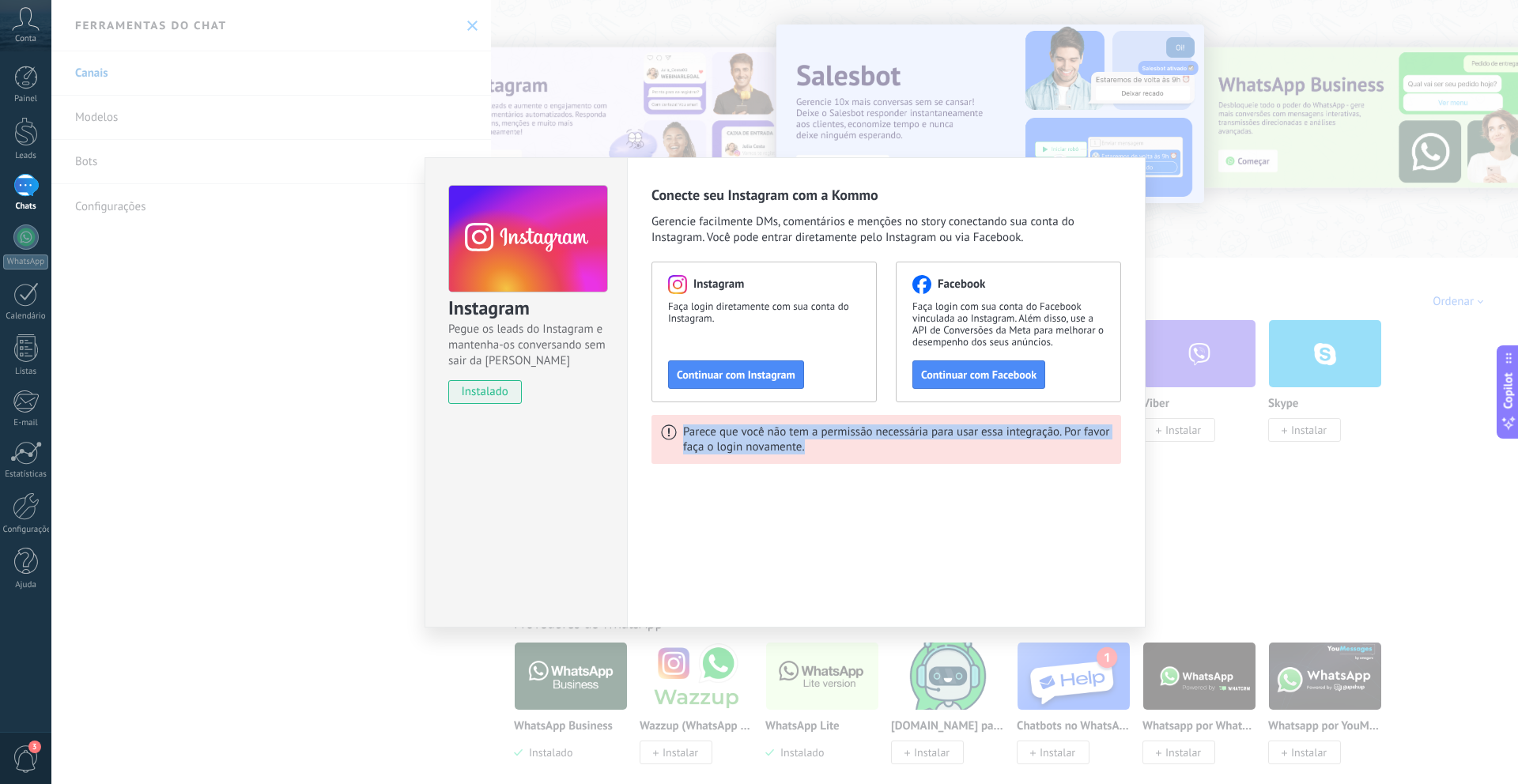
click at [994, 435] on div "Parece que você não tem a permissão necessária para usar essa integração. Por f…" at bounding box center [897, 439] width 428 height 30
click at [940, 437] on div "Parece que você não tem a permissão necessária para usar essa integração. Por f…" at bounding box center [897, 439] width 428 height 30
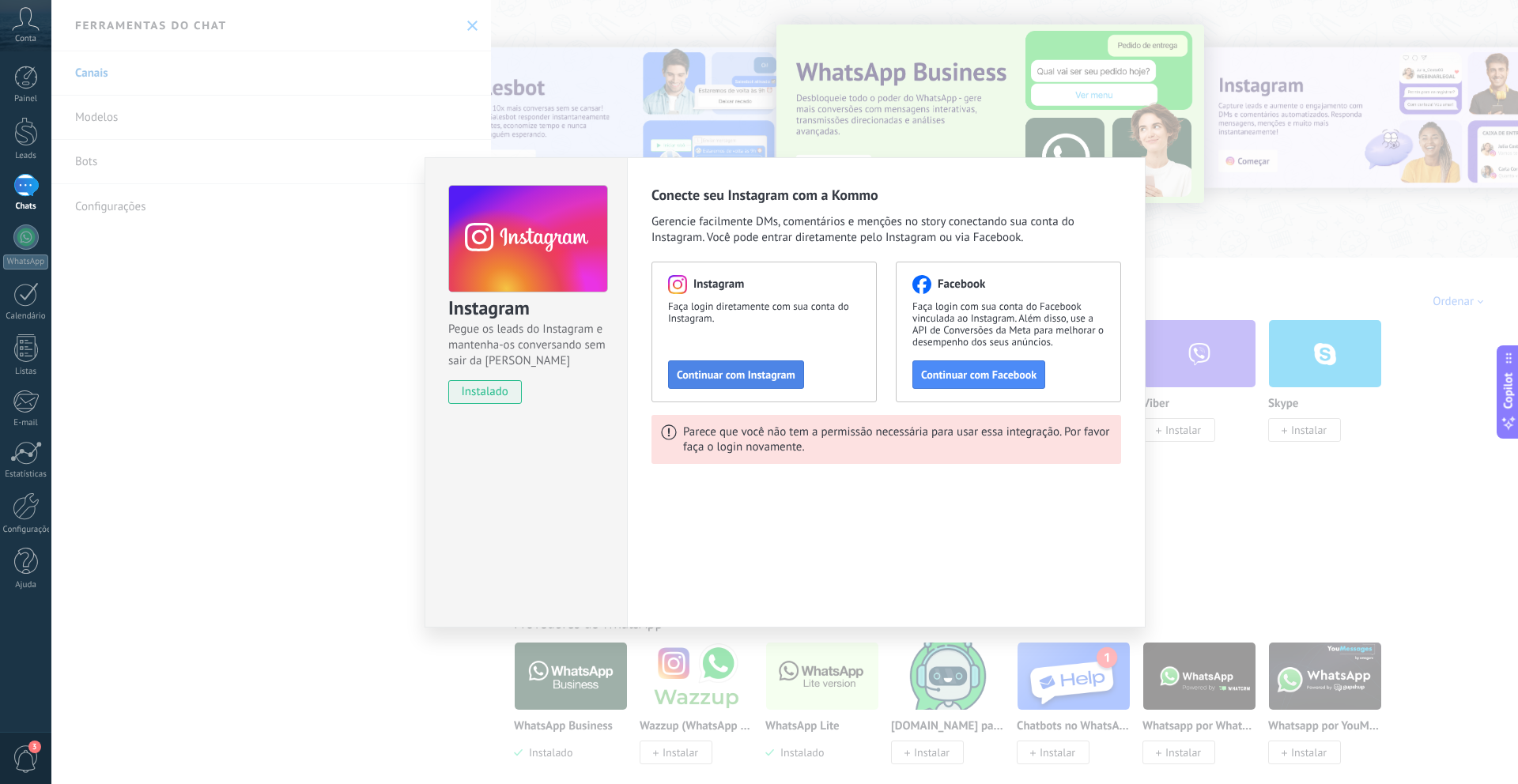
click at [772, 376] on span "Continuar com Instagram" at bounding box center [736, 375] width 119 height 11
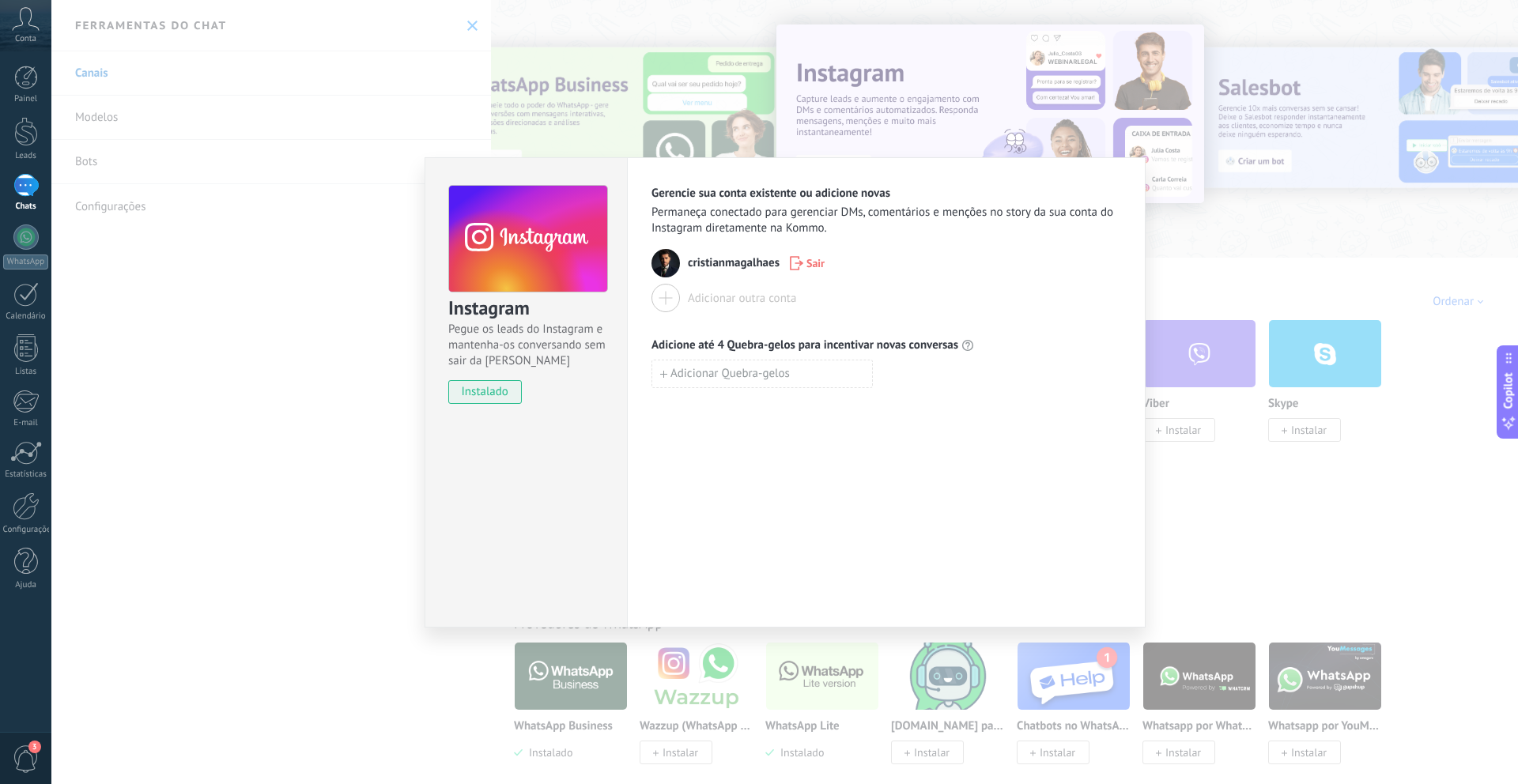
click at [723, 488] on div "Gerencie sua conta existente ou adicione novas Permaneça conectado para gerenci…" at bounding box center [886, 392] width 518 height 471
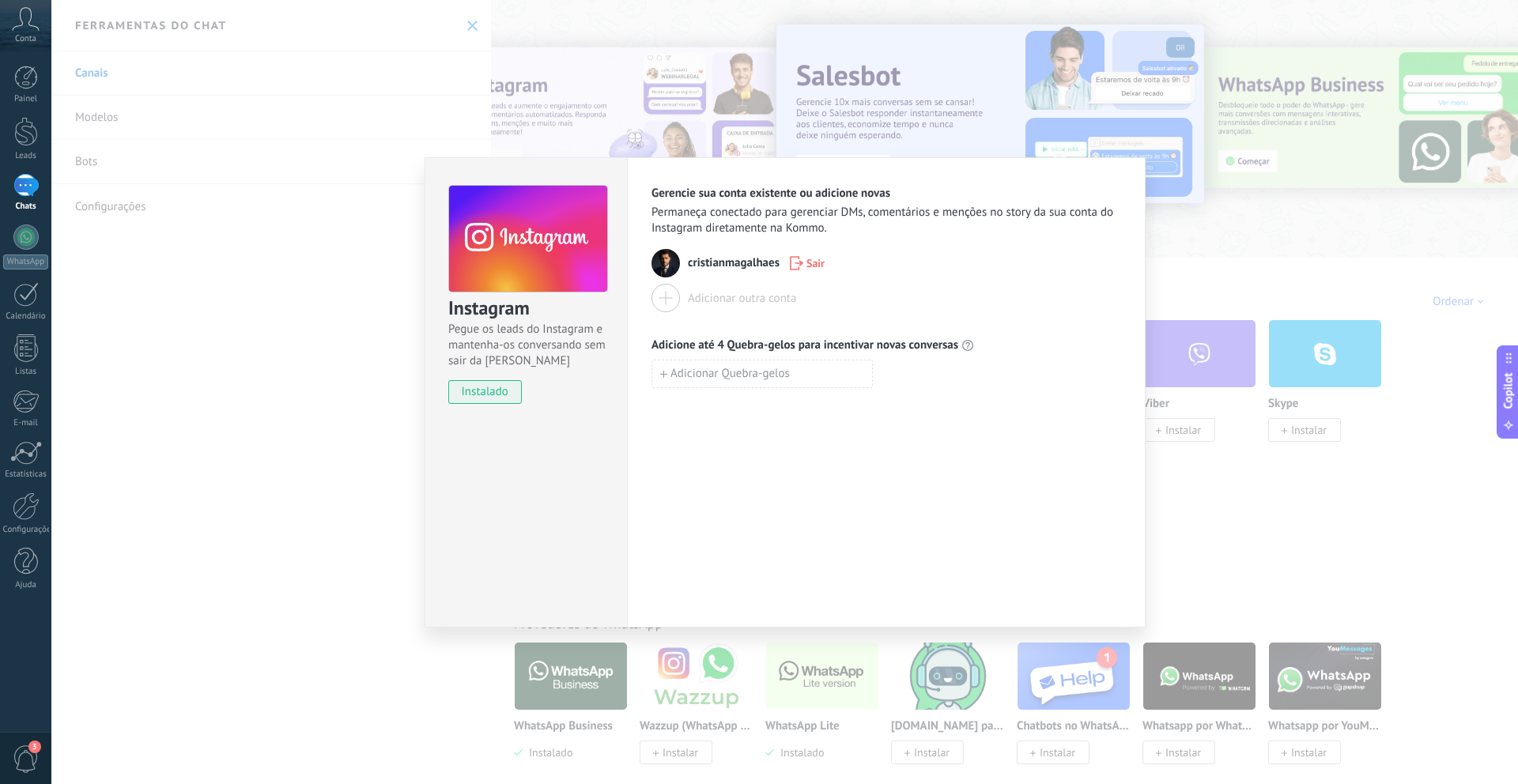
click at [838, 501] on div "Gerencie sua conta existente ou adicione novas Permaneça conectado para gerenci…" at bounding box center [886, 392] width 518 height 471
click at [1218, 226] on div "Instagram Pegue os leads do Instagram e mantenha-os conversando sem sair da Kom…" at bounding box center [784, 392] width 1466 height 784
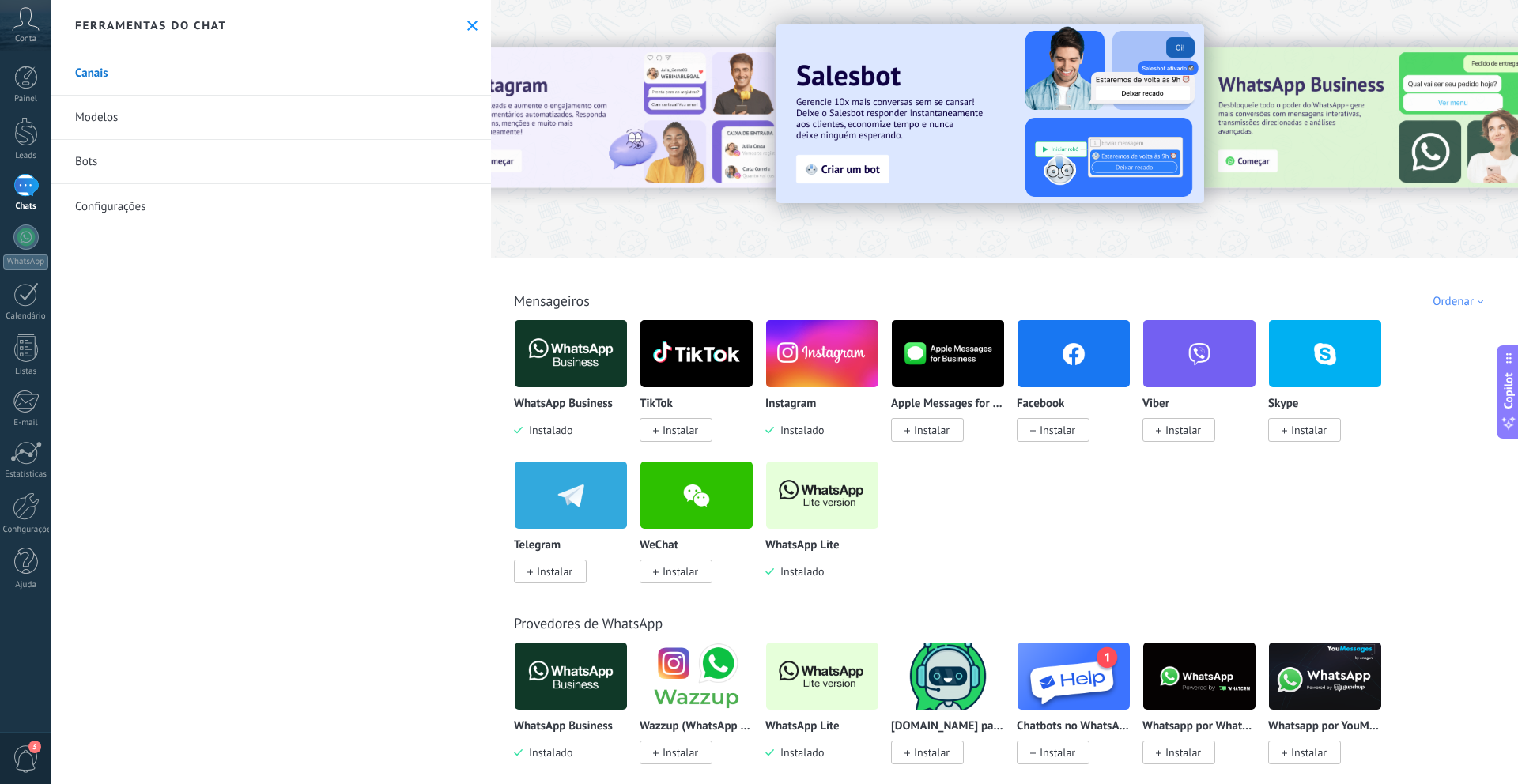
click at [846, 358] on img at bounding box center [822, 353] width 112 height 76
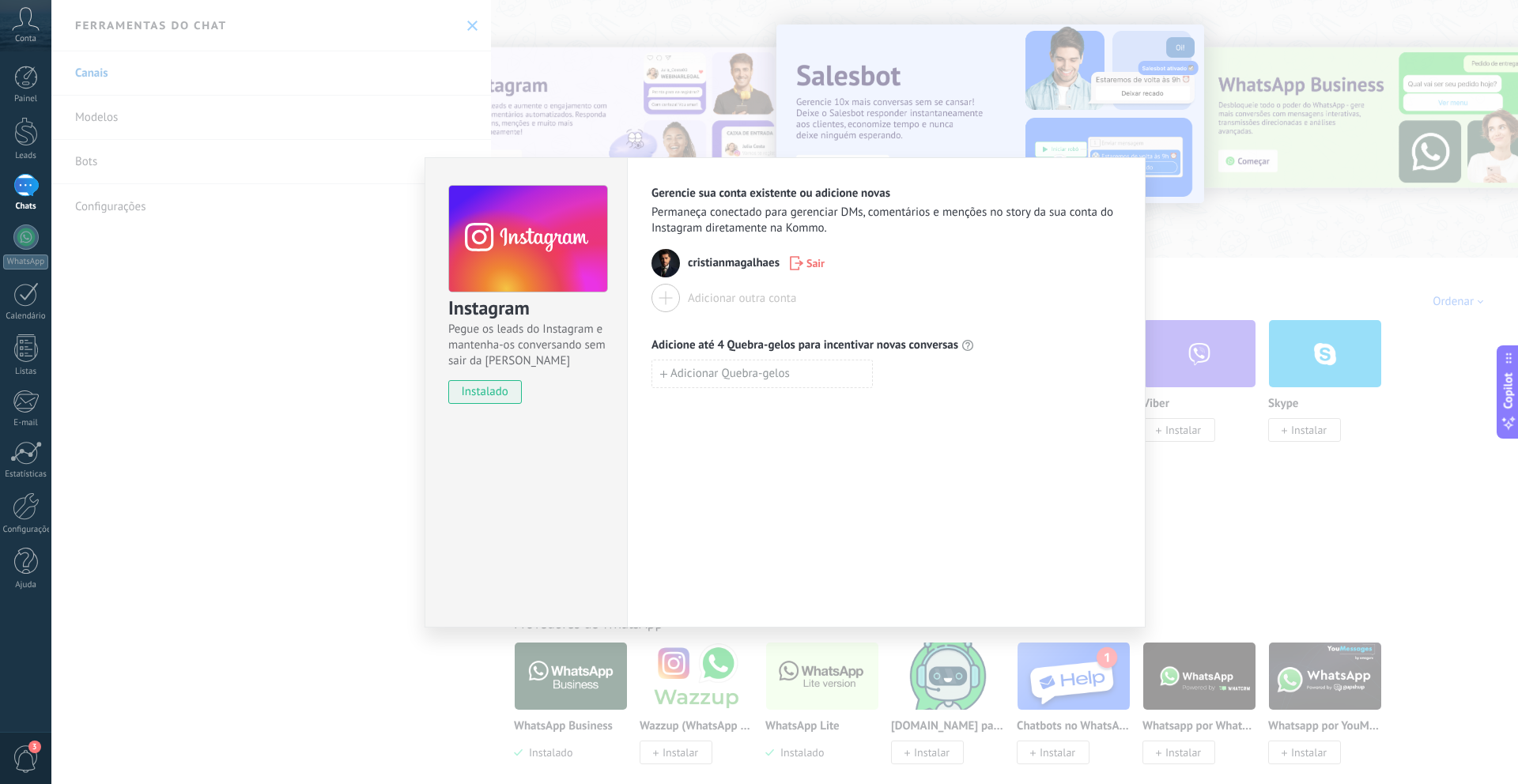
click at [1126, 262] on div "Gerencie sua conta existente ou adicione novas Permaneça conectado para gerenci…" at bounding box center [886, 392] width 518 height 471
click at [1245, 250] on div "Instagram Pegue os leads do Instagram e mantenha-os conversando sem sair da Kom…" at bounding box center [784, 392] width 1466 height 784
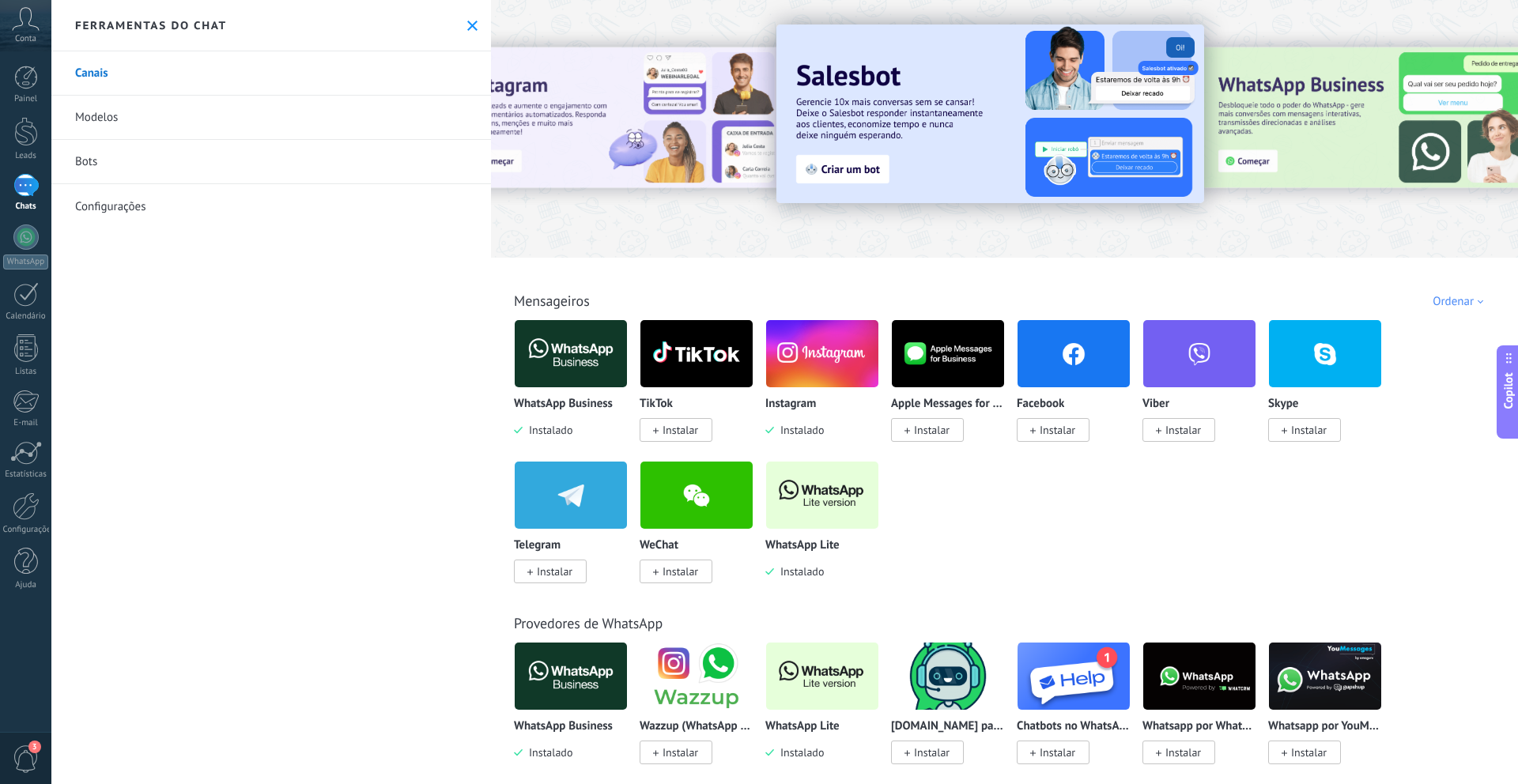
click at [1076, 358] on img at bounding box center [1074, 353] width 112 height 76
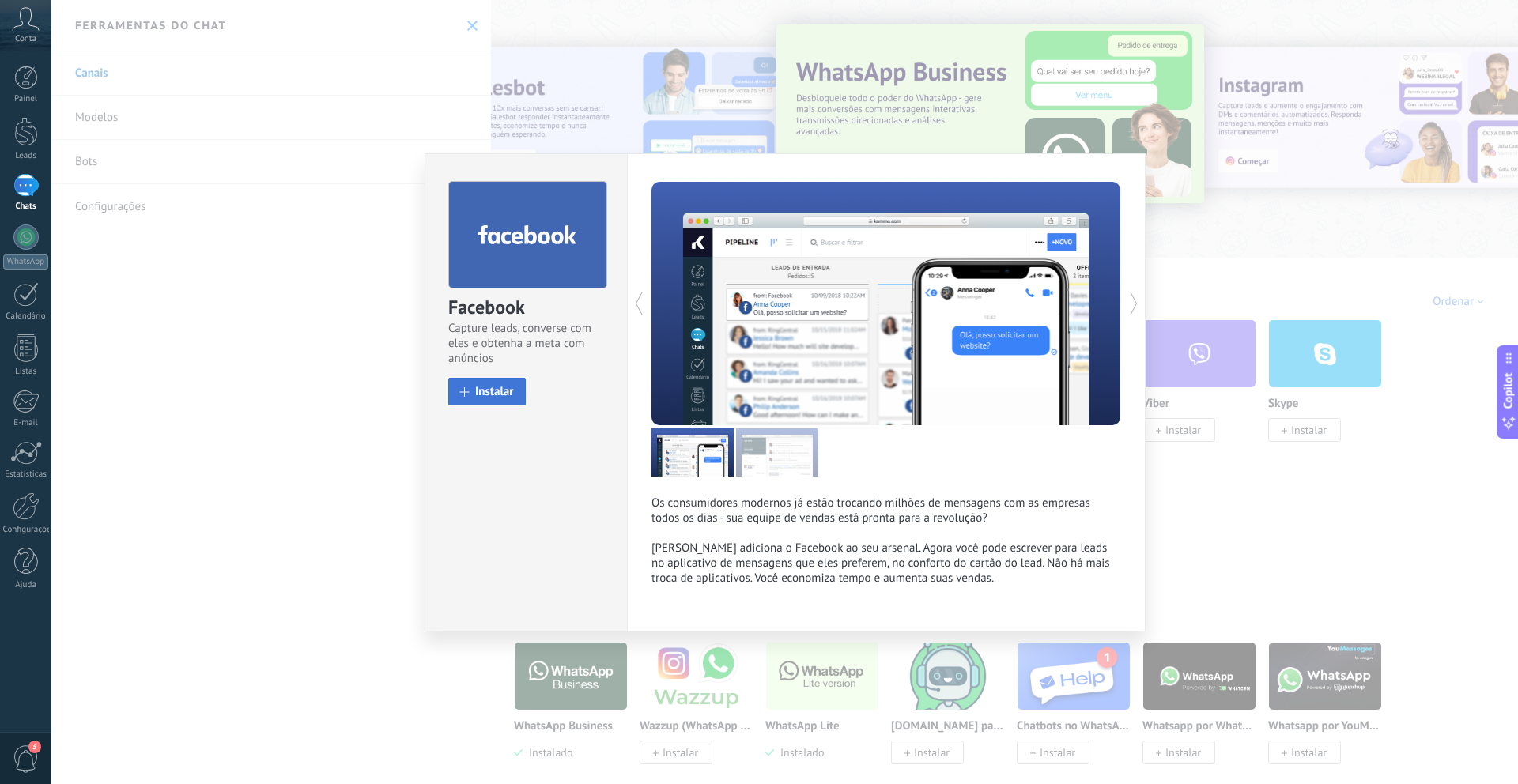
click at [488, 394] on span "Instalar" at bounding box center [494, 392] width 39 height 12
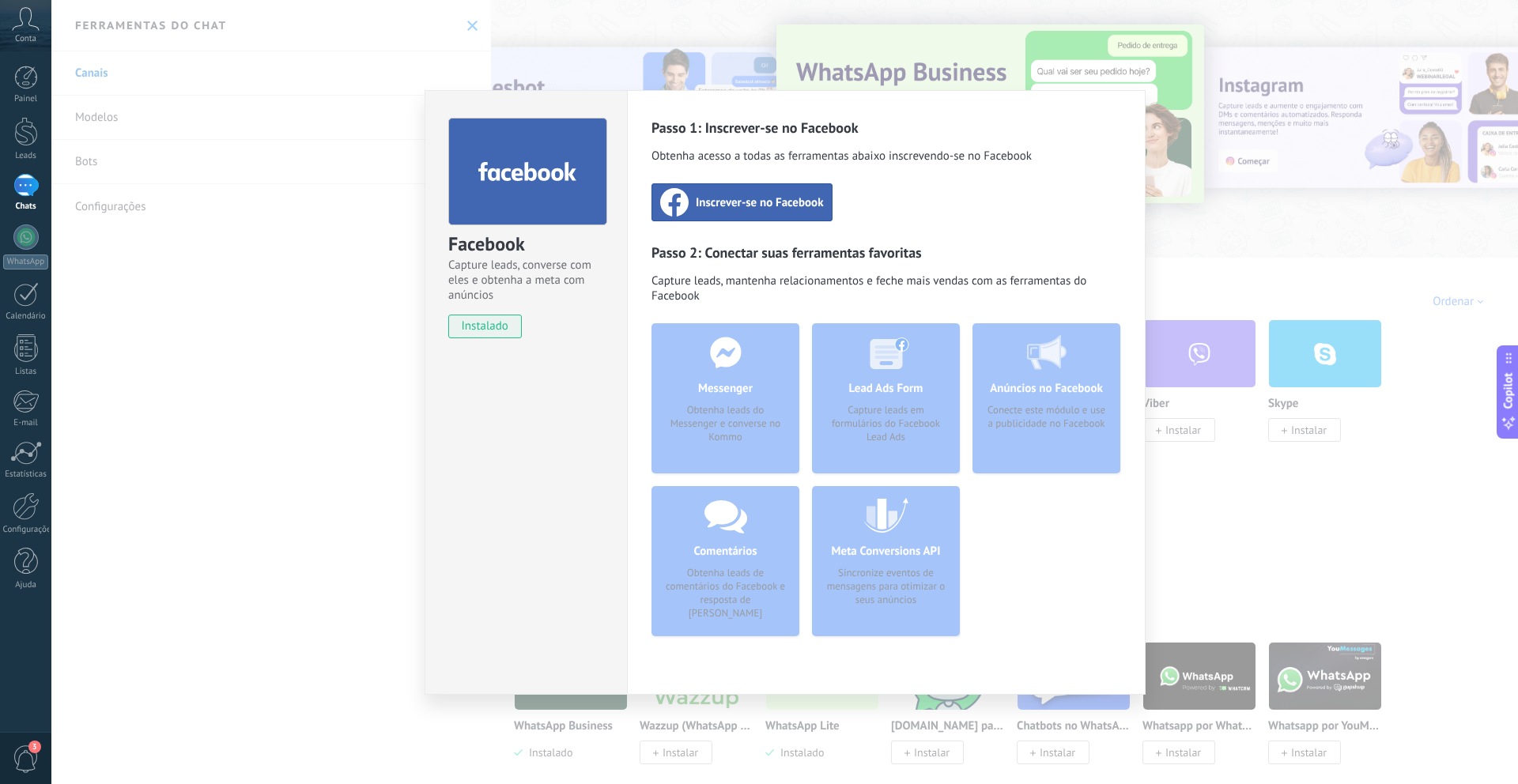
click at [753, 216] on div "Inscrever-se no Facebook" at bounding box center [742, 202] width 181 height 38
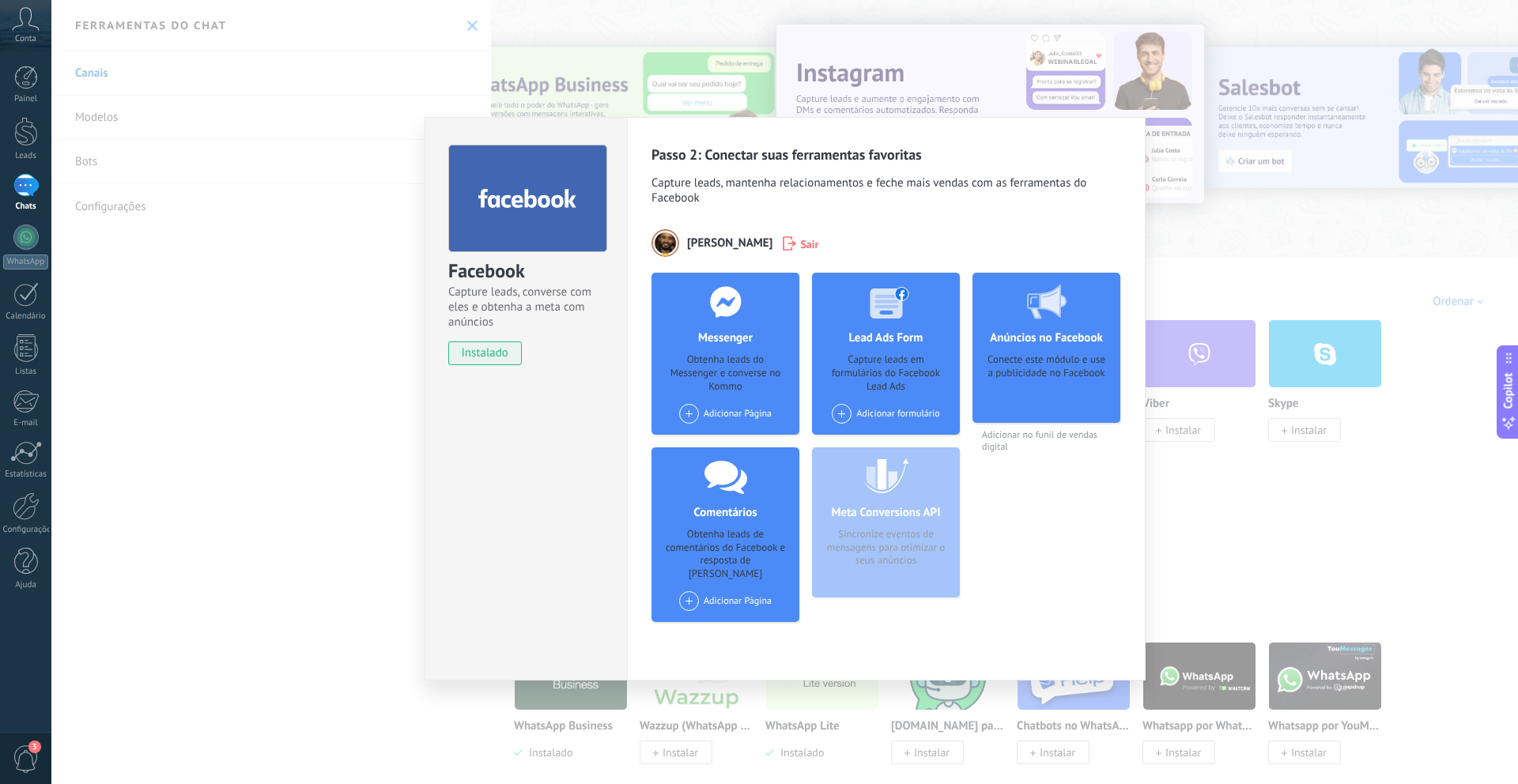
click at [752, 591] on div "Adicionar Página" at bounding box center [725, 601] width 93 height 20
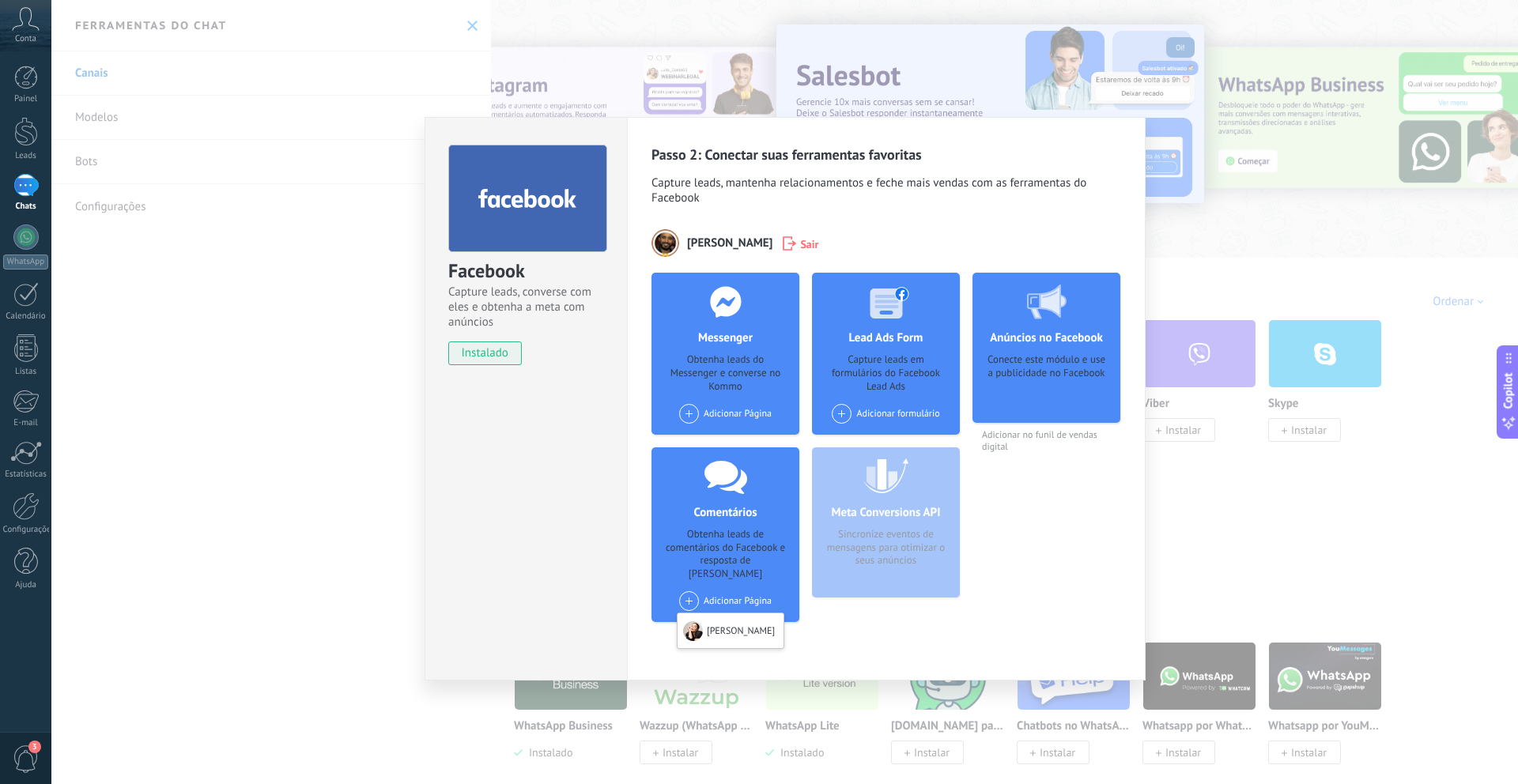
click at [1016, 532] on div "Anúncios no Facebook Conecte este módulo e use a publicidade no Facebook Adicio…" at bounding box center [1047, 454] width 148 height 362
click at [714, 591] on div "Adicionar Página [PERSON_NAME]" at bounding box center [725, 601] width 93 height 20
click at [591, 518] on div "Facebook Capture leads, converse com eles e obtenha a meta com anúncios instala…" at bounding box center [526, 399] width 202 height 564
click at [683, 413] on span at bounding box center [688, 414] width 20 height 20
click at [913, 265] on div "Passo 2: Conectar suas ferramentas favoritas Capture leads, mantenha relacionam…" at bounding box center [886, 390] width 470 height 489
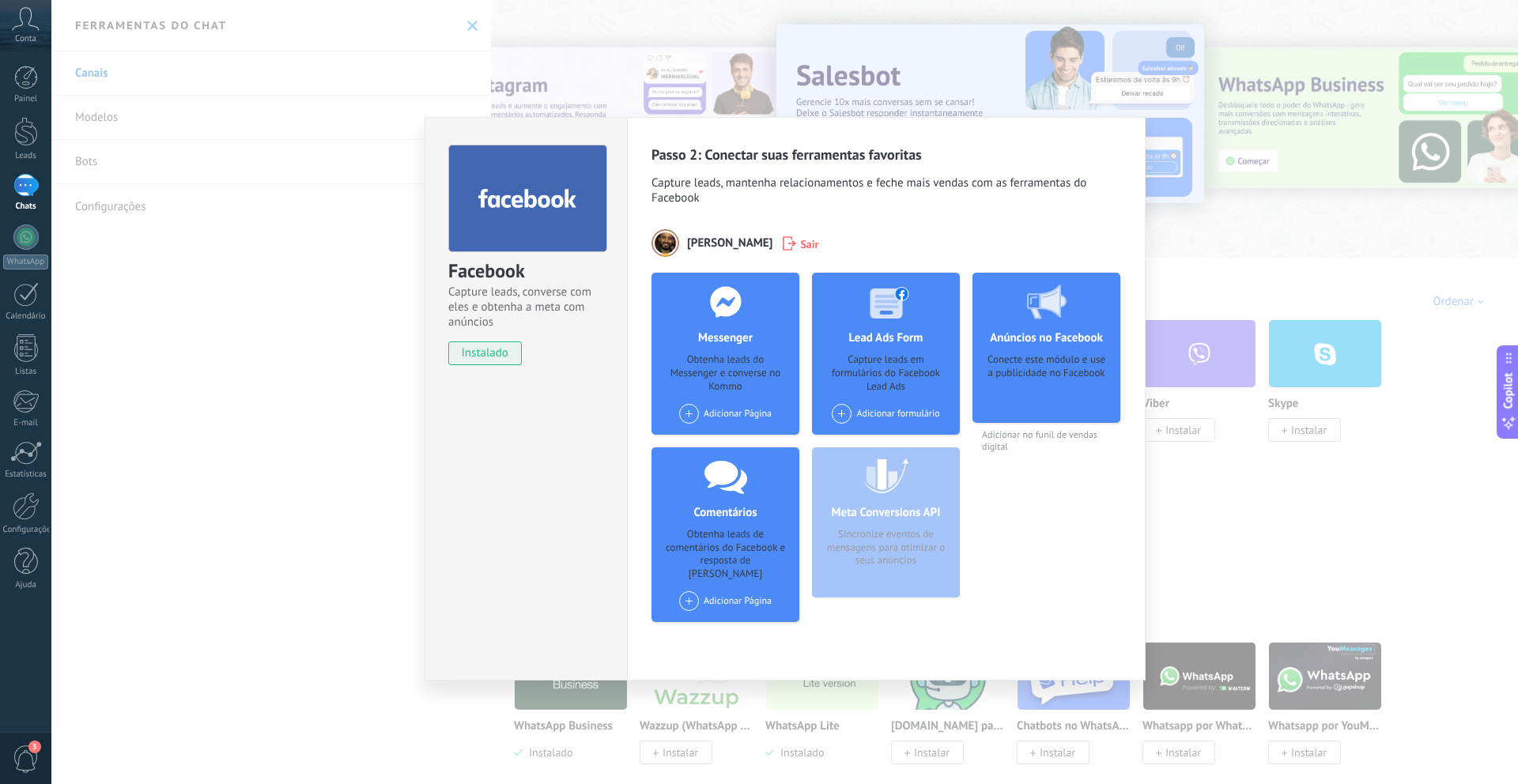
click at [800, 242] on span "Sair" at bounding box center [809, 243] width 18 height 16
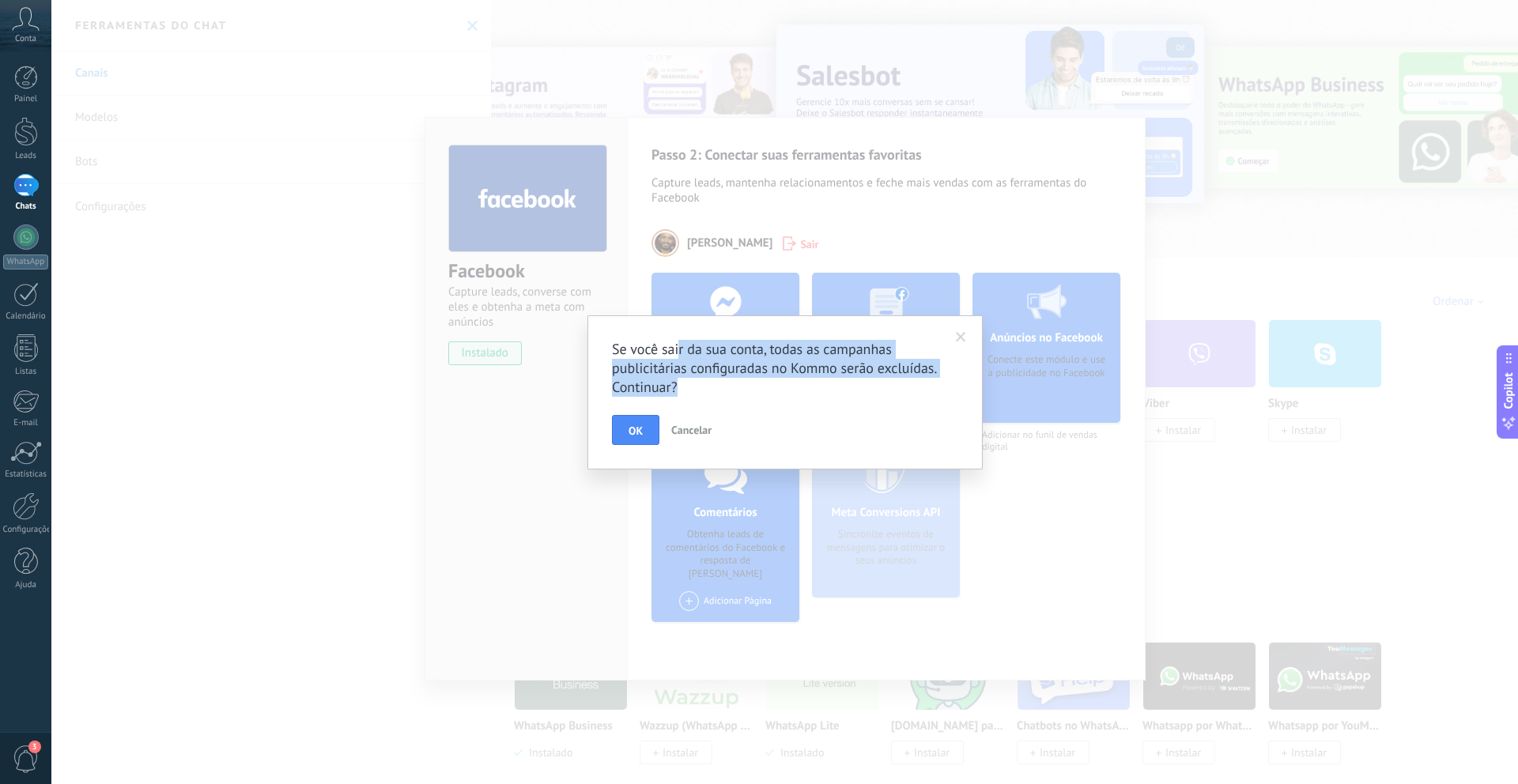
drag, startPoint x: 678, startPoint y: 356, endPoint x: 713, endPoint y: 387, distance: 46.8
click at [713, 387] on h2 "Se você sair da sua conta, todas as campanhas publicitárias configuradas no Kom…" at bounding box center [776, 368] width 330 height 57
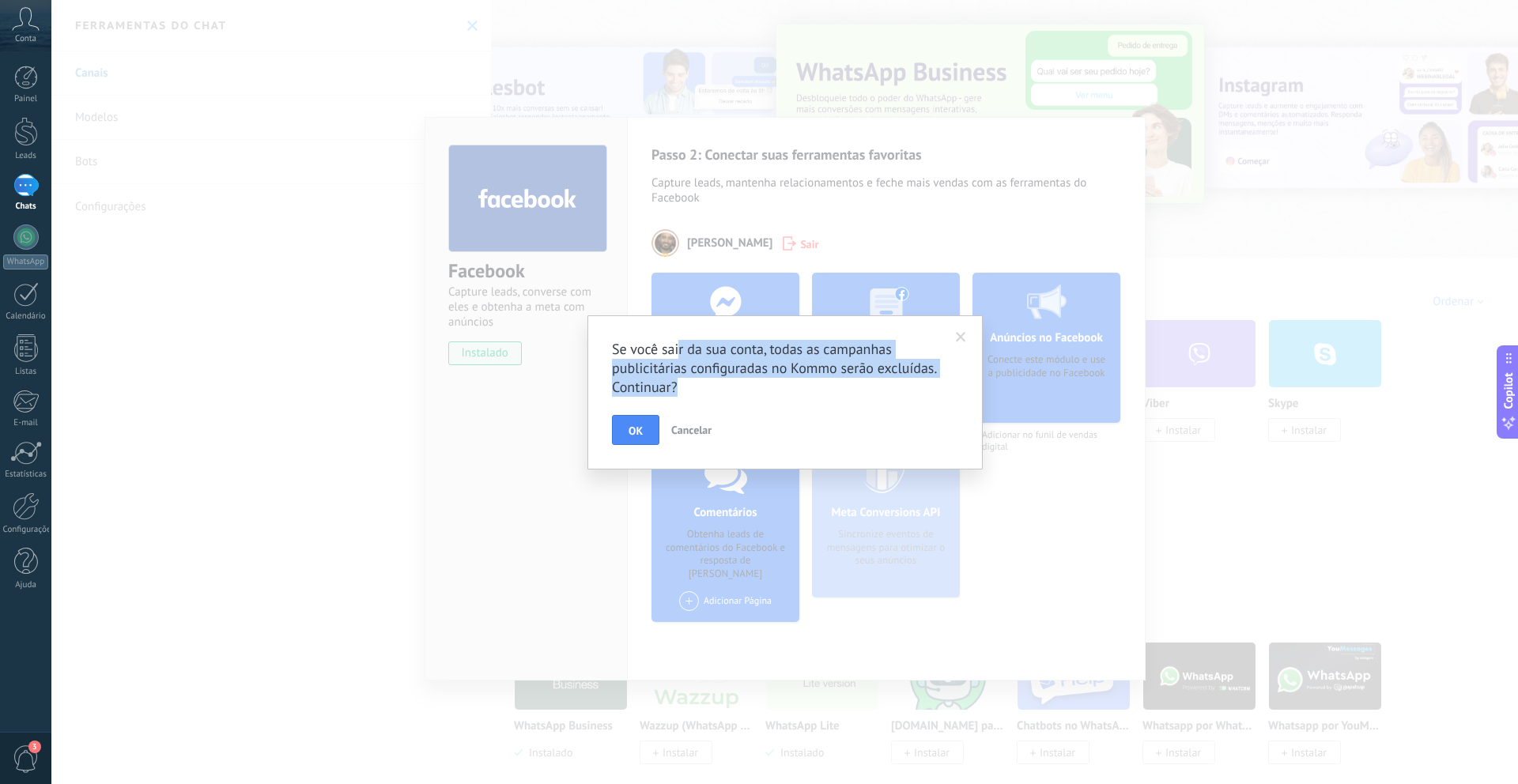
click at [713, 387] on h2 "Se você sair da sua conta, todas as campanhas publicitárias configuradas no Kom…" at bounding box center [776, 368] width 330 height 57
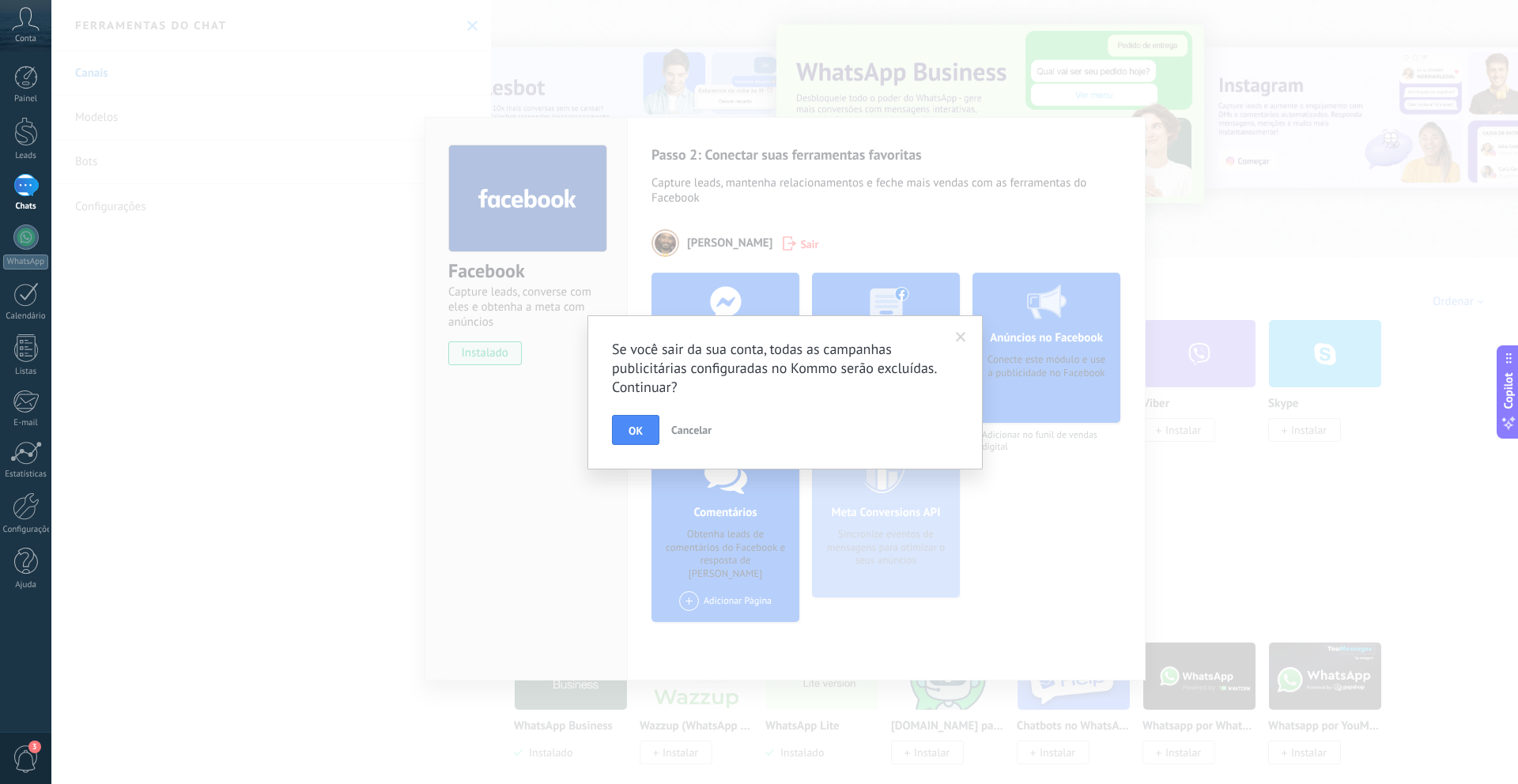
click at [713, 387] on h2 "Se você sair da sua conta, todas as campanhas publicitárias configuradas no Kom…" at bounding box center [776, 368] width 330 height 57
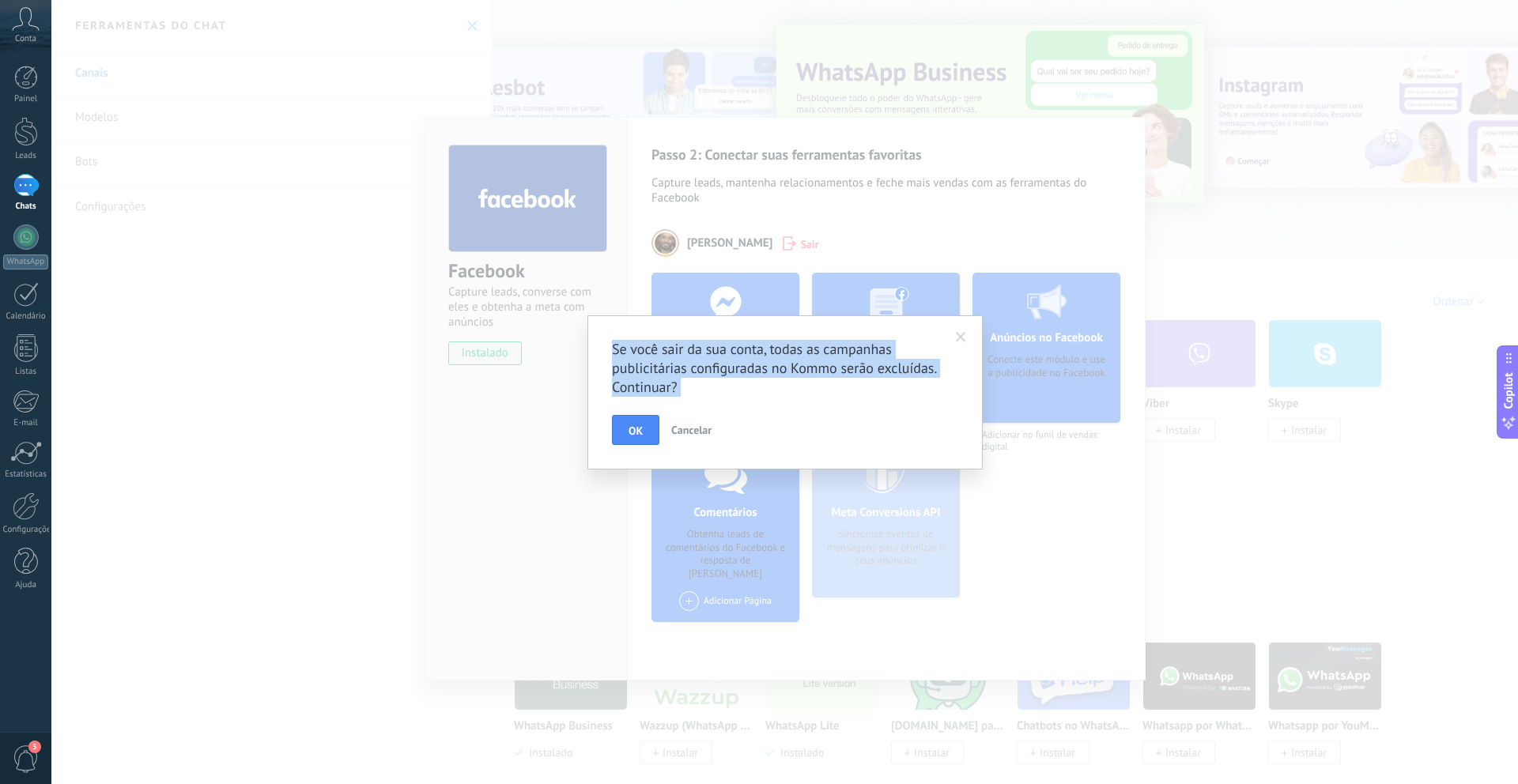
click at [713, 387] on h2 "Se você sair da sua conta, todas as campanhas publicitárias configuradas no Kom…" at bounding box center [776, 368] width 330 height 57
click at [758, 379] on h2 "Se você sair da sua conta, todas as campanhas publicitárias configuradas no Kom…" at bounding box center [776, 368] width 330 height 57
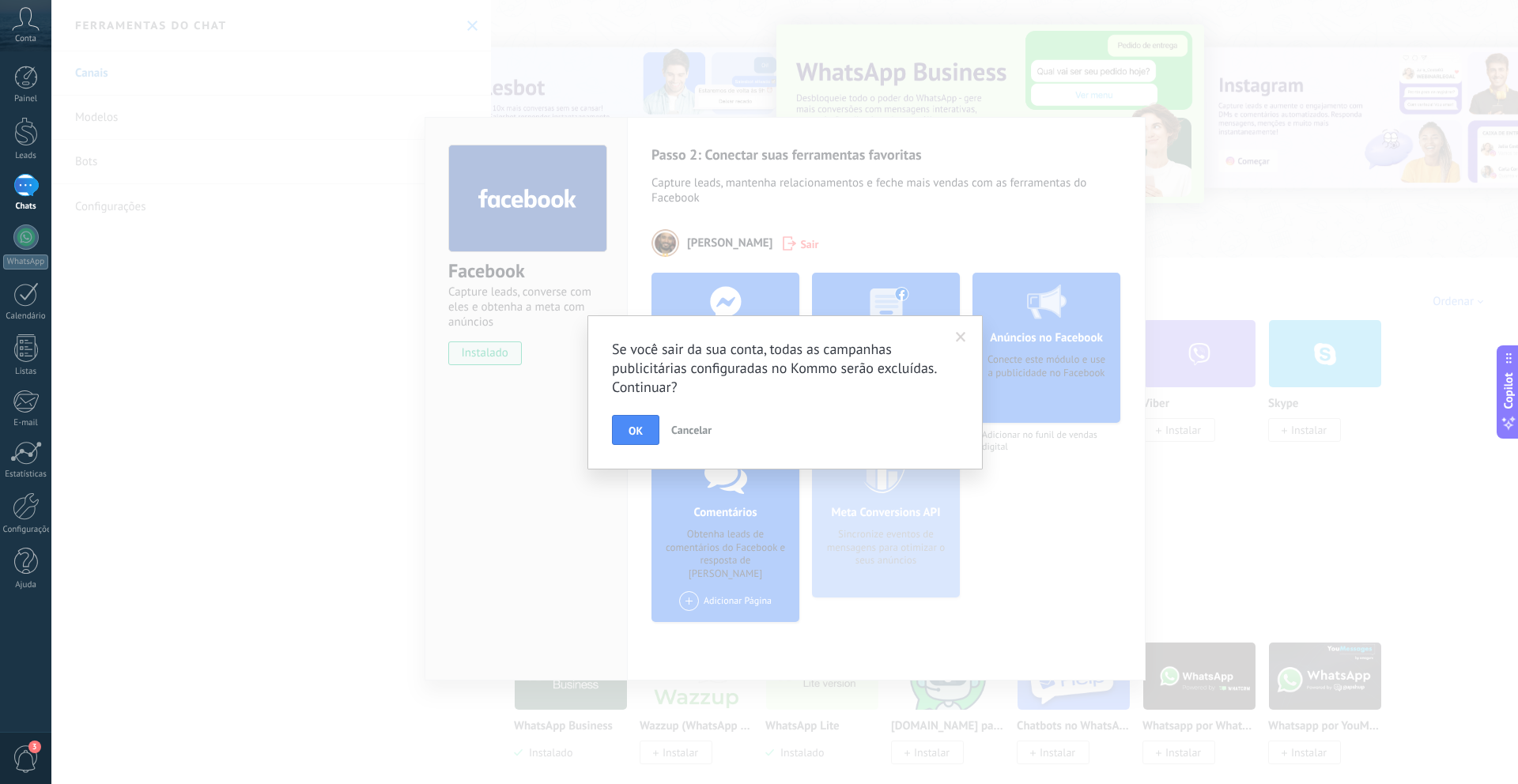
click at [701, 426] on span "Cancelar" at bounding box center [691, 430] width 40 height 14
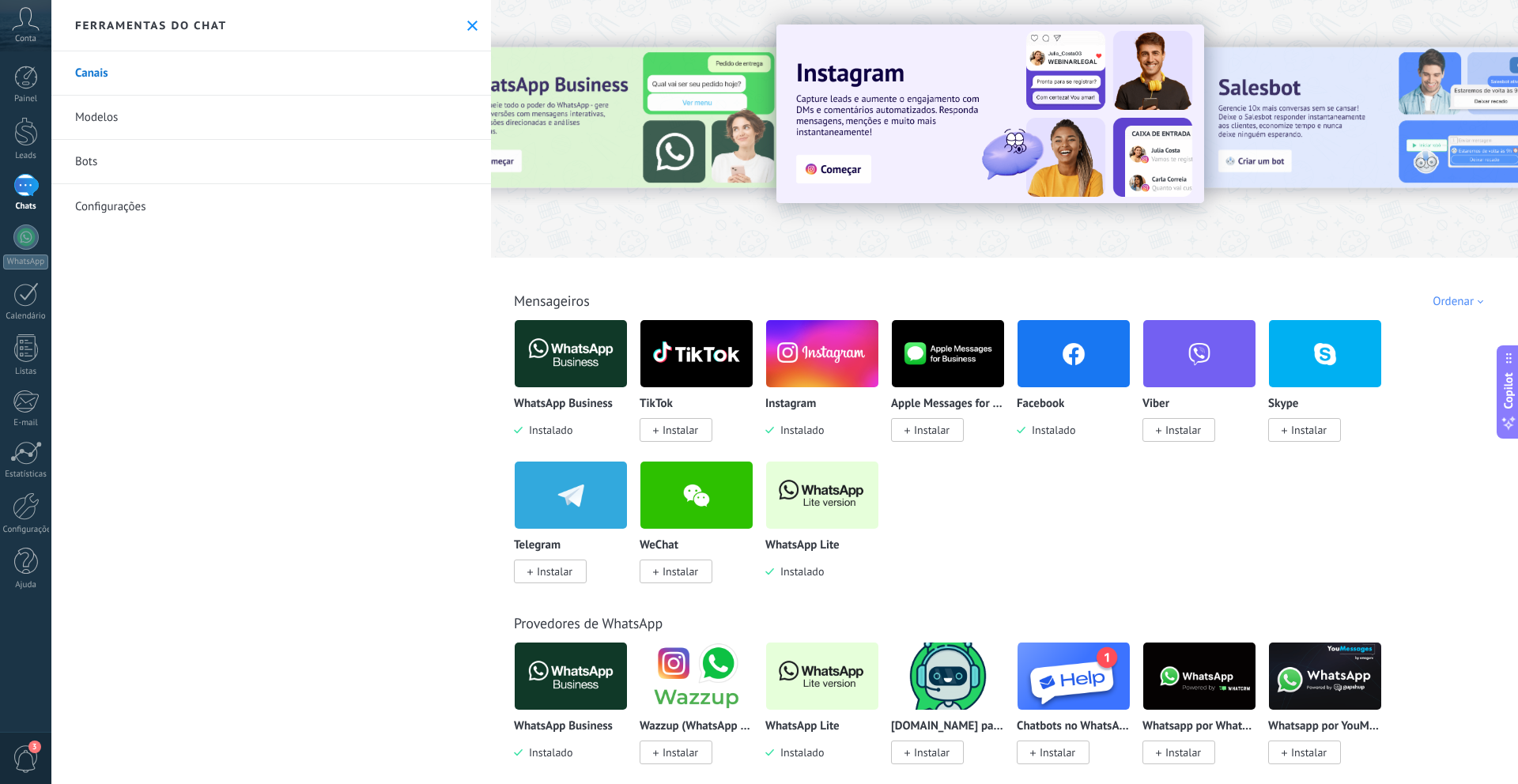
click at [1077, 357] on img at bounding box center [1074, 353] width 112 height 76
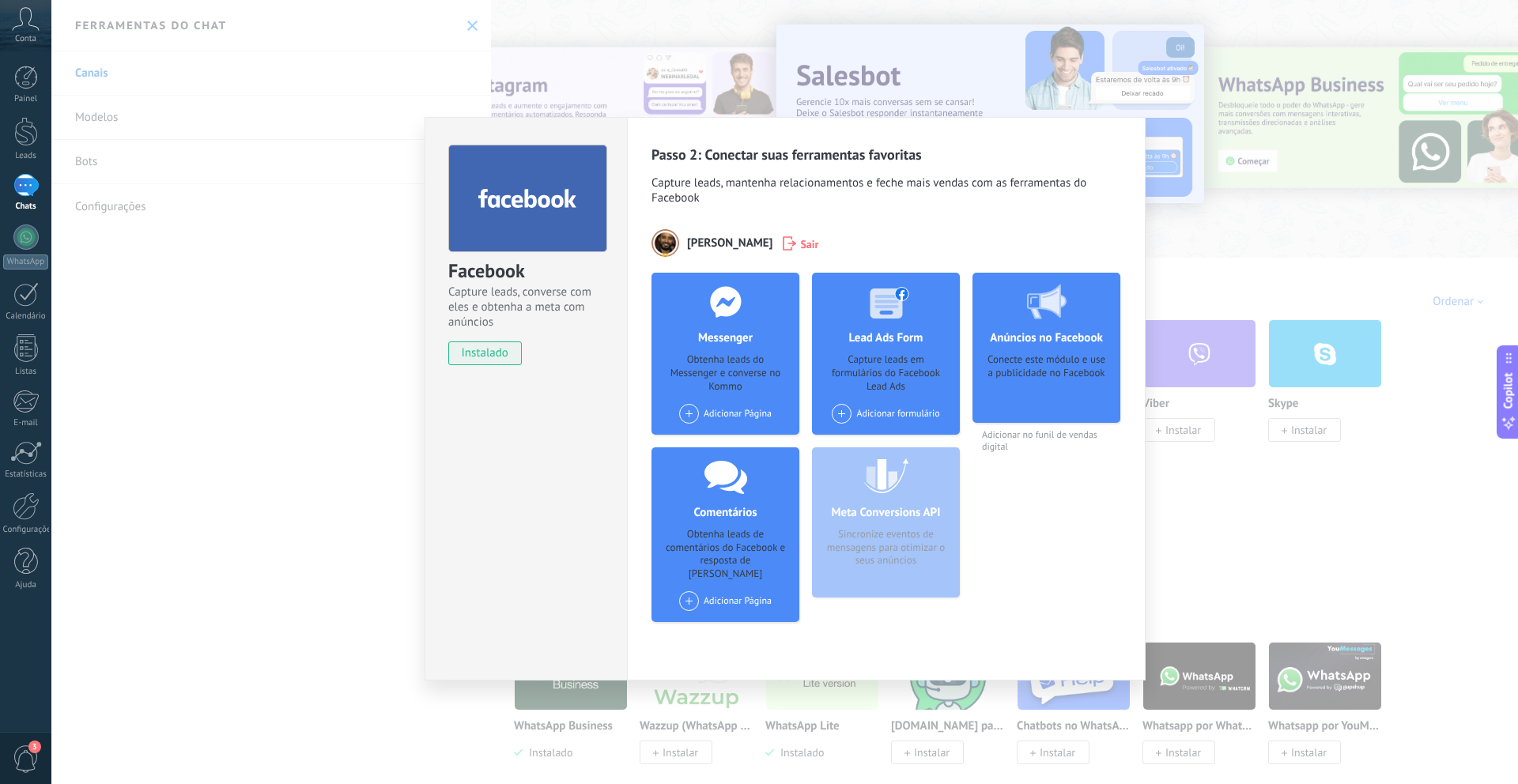
click at [726, 591] on div "Adicionar Página" at bounding box center [725, 601] width 93 height 20
click at [874, 197] on span "Capture leads, mantenha relacionamentos e feche mais vendas com as ferramentas …" at bounding box center [886, 193] width 470 height 34
click at [783, 250] on use at bounding box center [790, 243] width 14 height 14
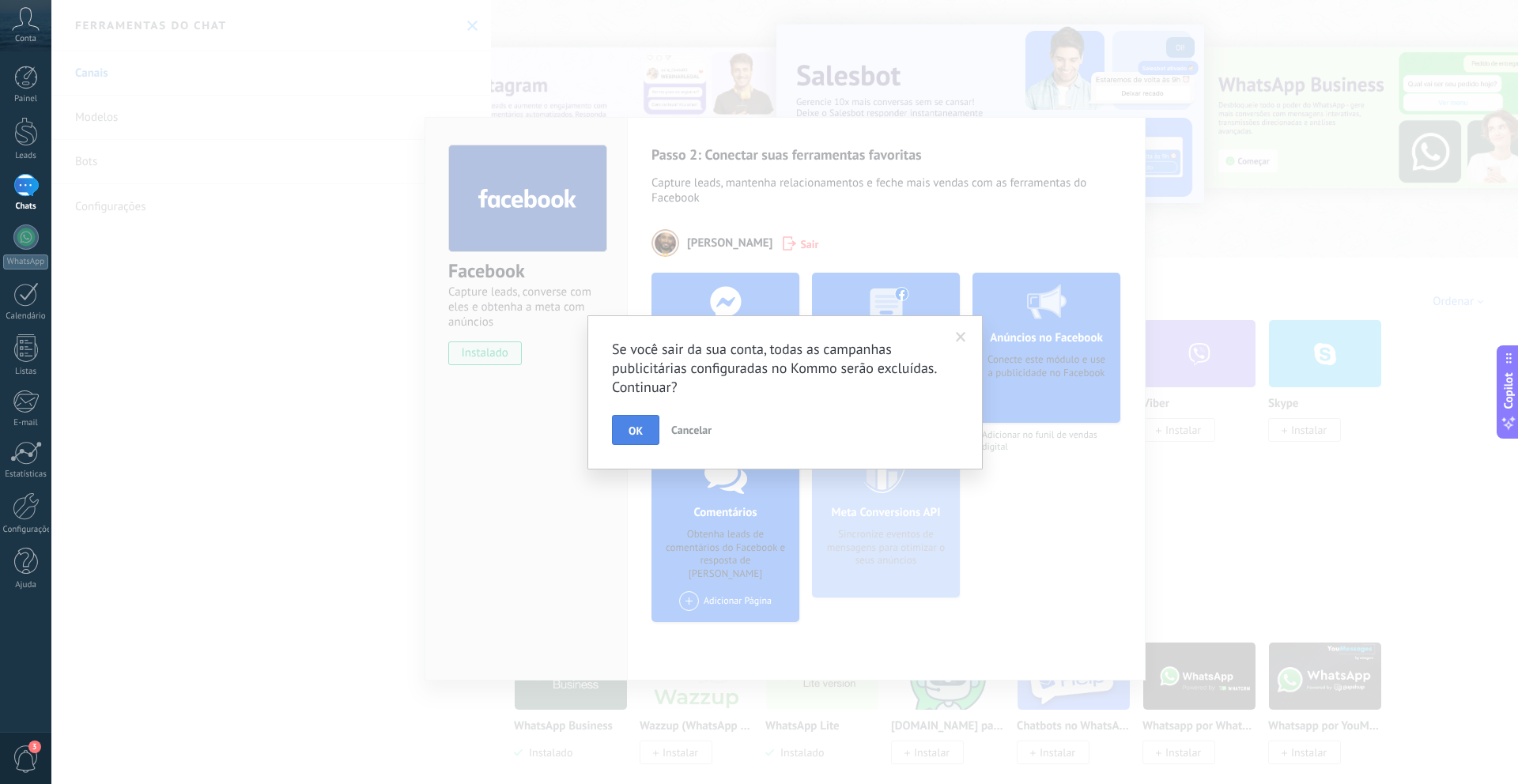
click at [636, 438] on button "OK" at bounding box center [635, 430] width 48 height 30
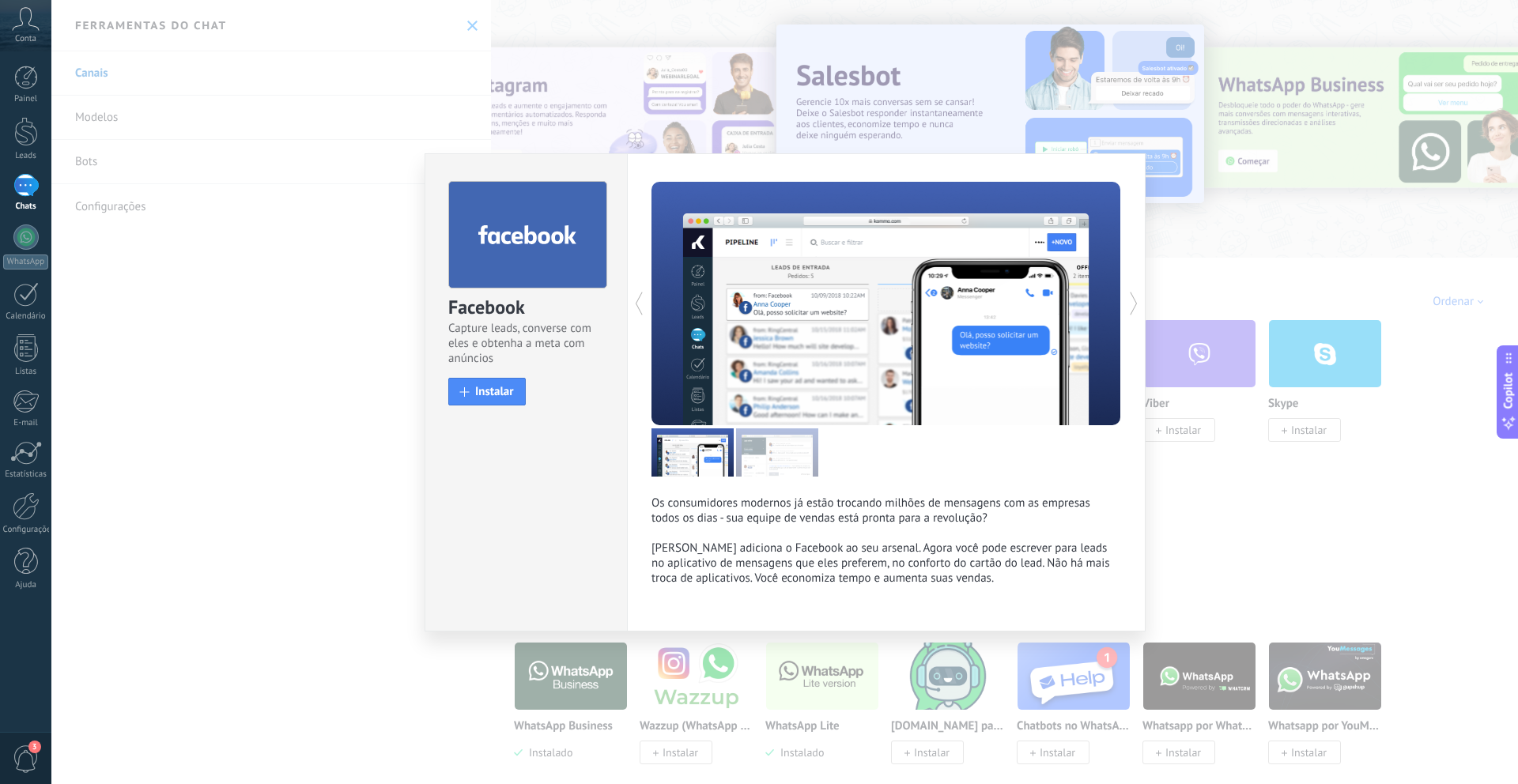
drag, startPoint x: 325, startPoint y: 257, endPoint x: 486, endPoint y: 254, distance: 161.0
click at [325, 257] on div "Facebook Capture leads, converse com eles e obtenha a meta com anúncios install…" at bounding box center [784, 392] width 1466 height 784
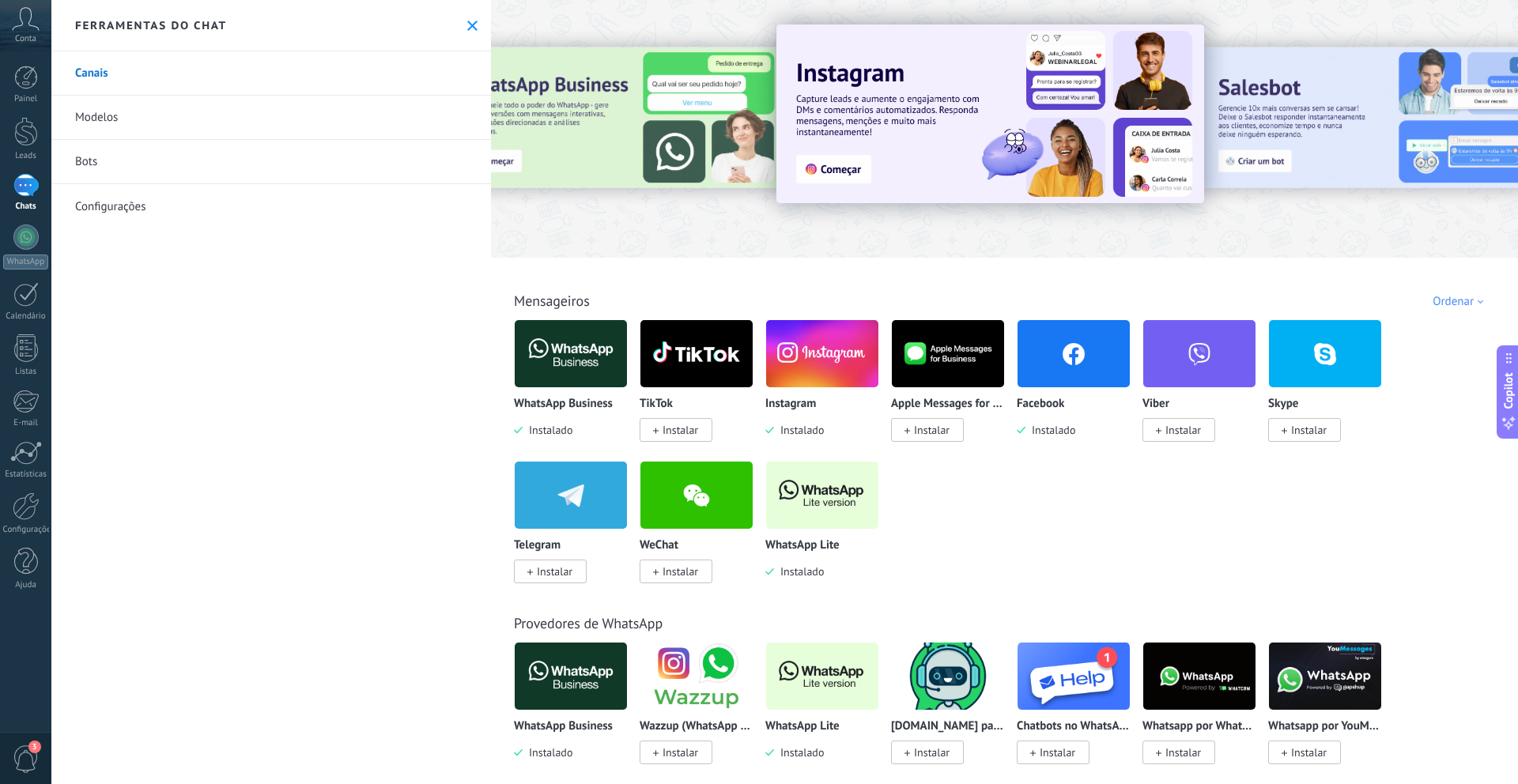
click at [815, 355] on img at bounding box center [822, 353] width 112 height 76
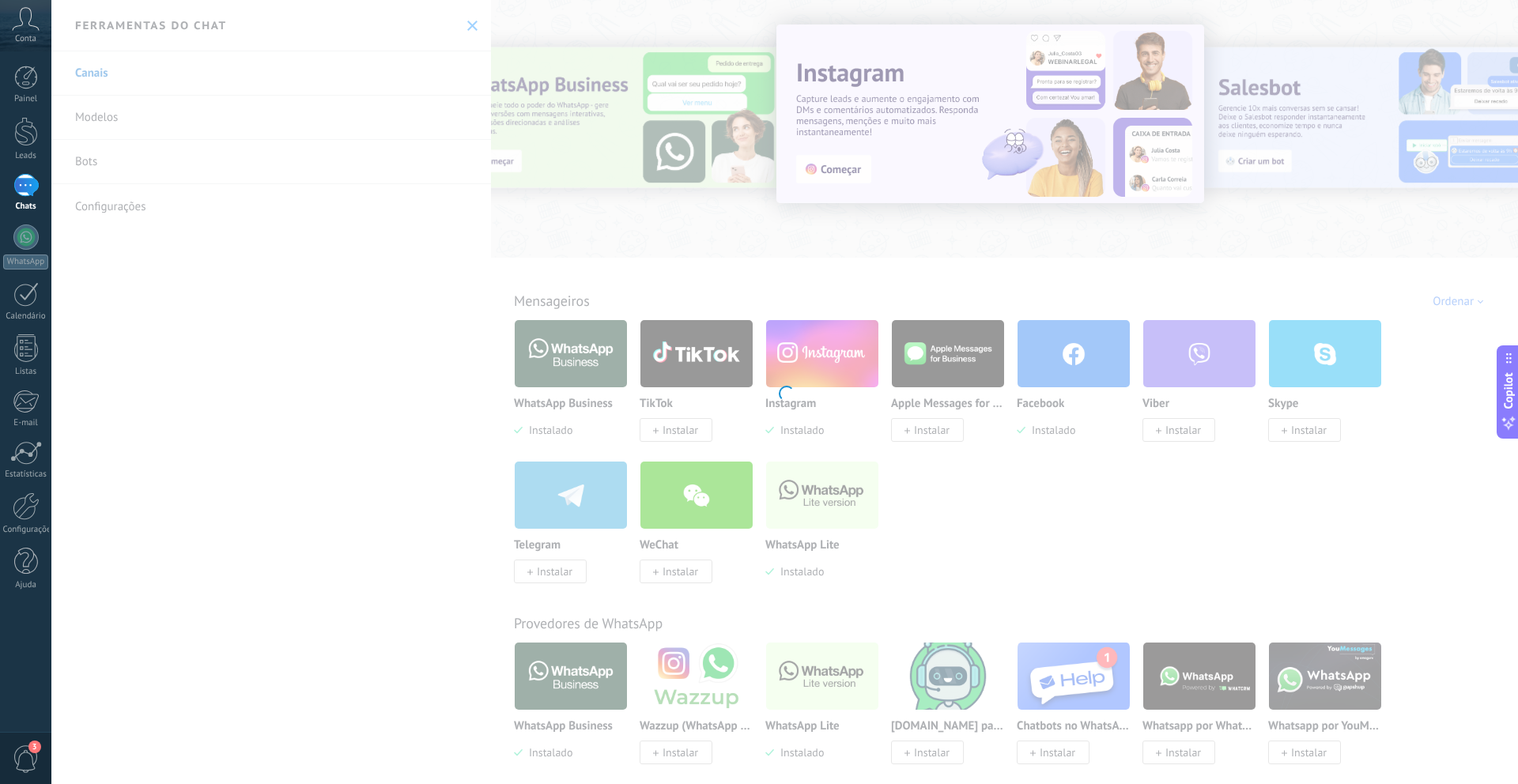
click at [815, 339] on div "Instagram Pegue os leads do Instagram e mantenha-os conversando sem sair da Kom…" at bounding box center [784, 392] width 1466 height 784
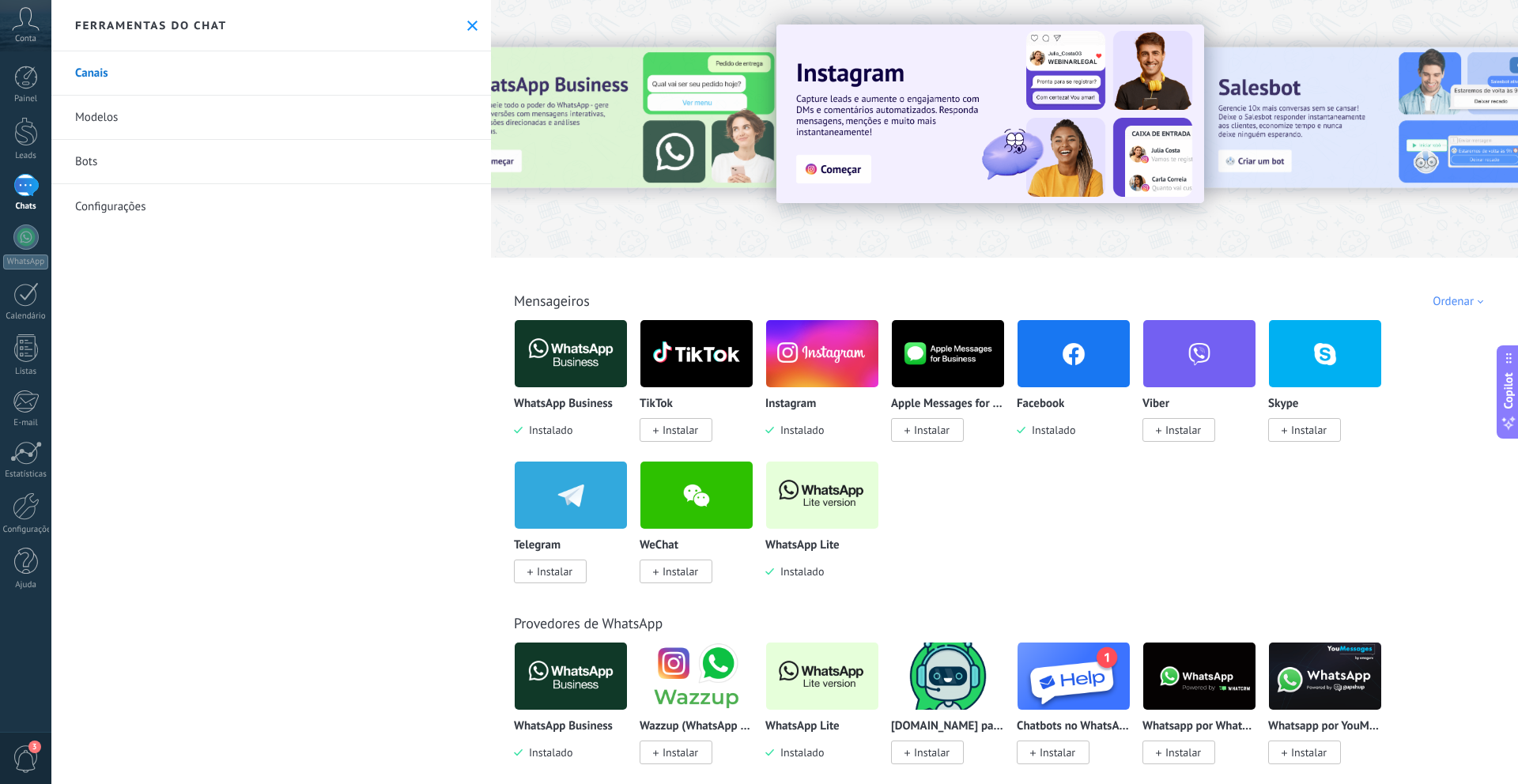
click at [815, 339] on img at bounding box center [822, 353] width 112 height 76
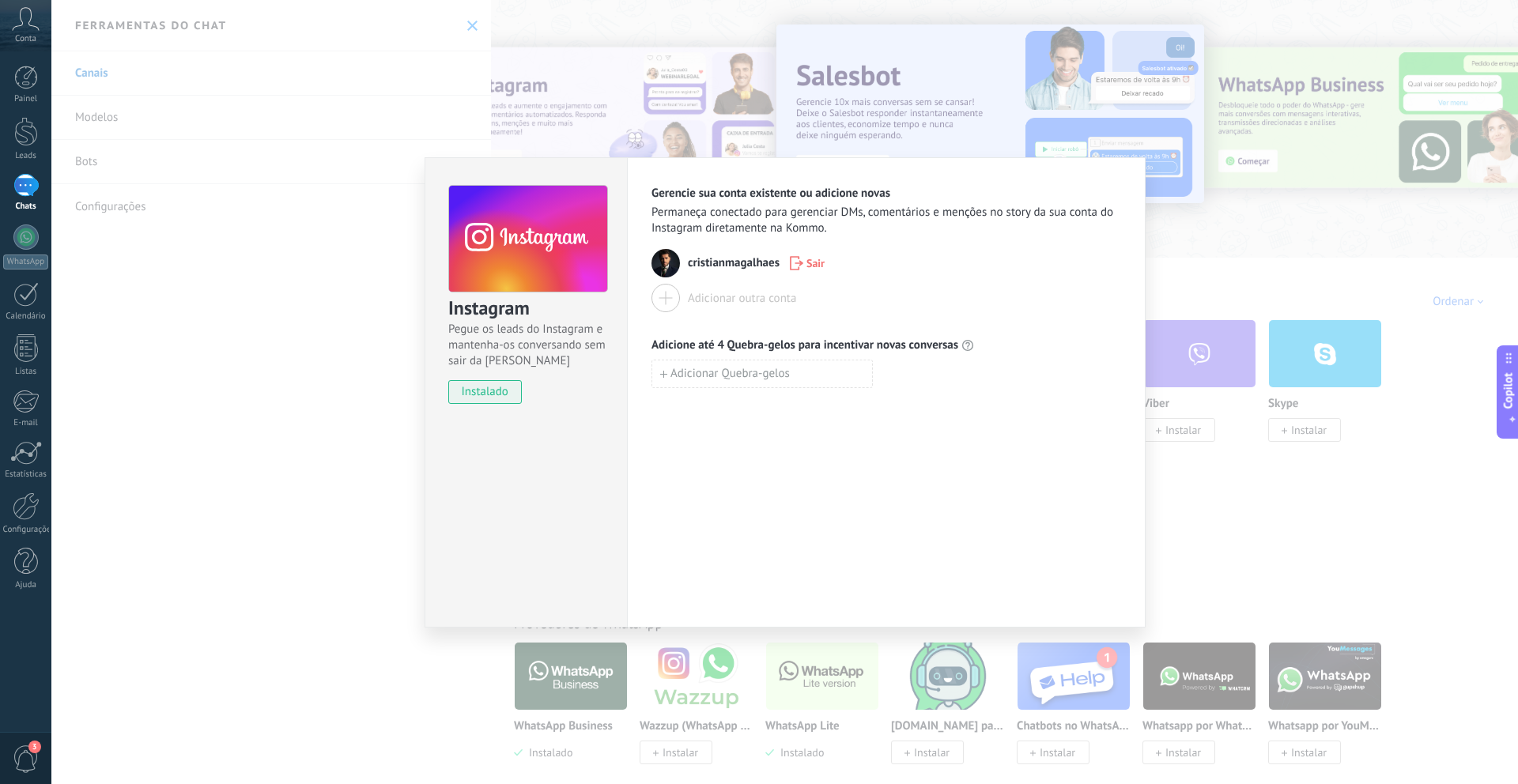
click at [336, 283] on div "Instagram Pegue os leads do Instagram e mantenha-os conversando sem sair da Kom…" at bounding box center [784, 392] width 1466 height 784
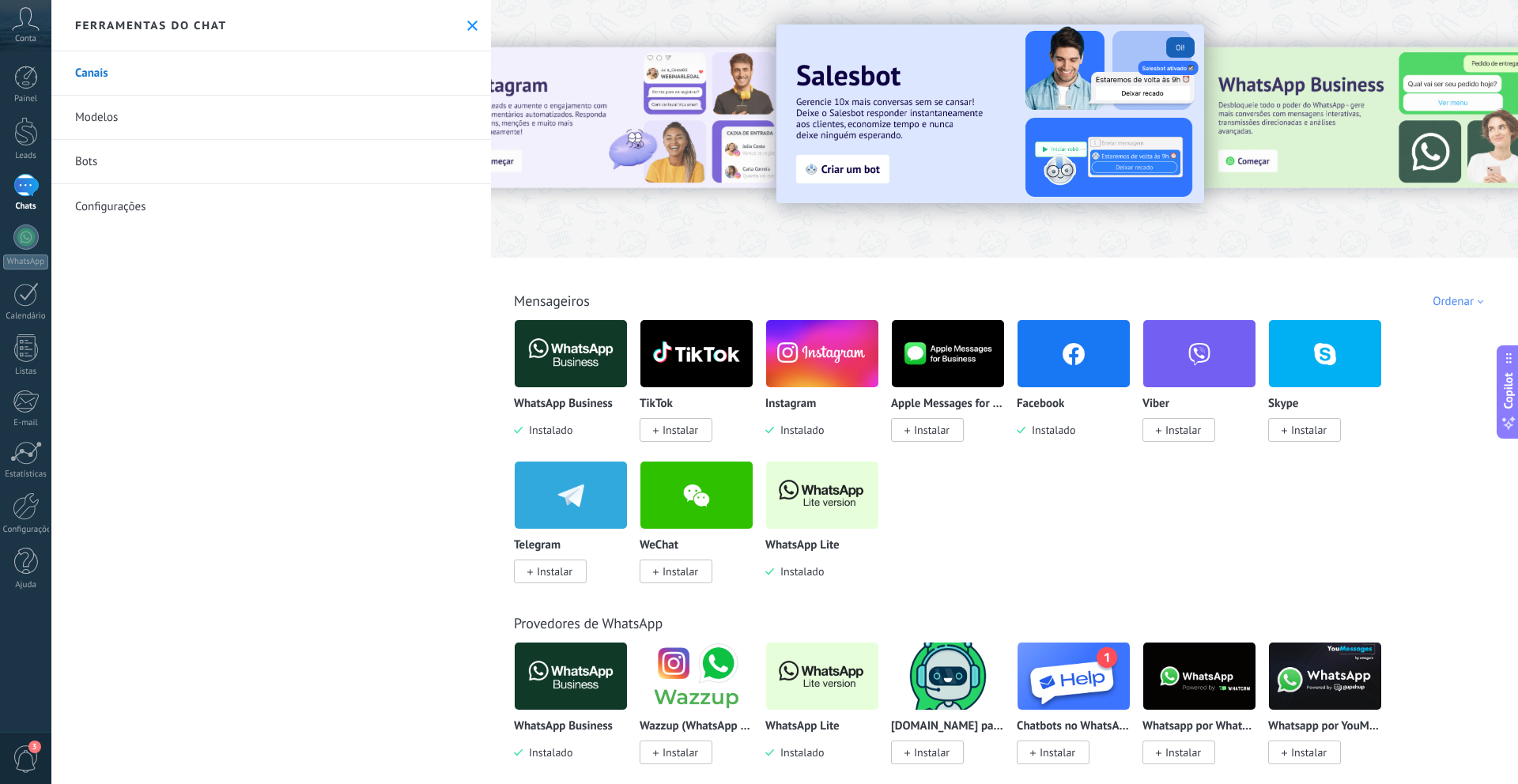
click at [30, 23] on icon at bounding box center [25, 19] width 28 height 24
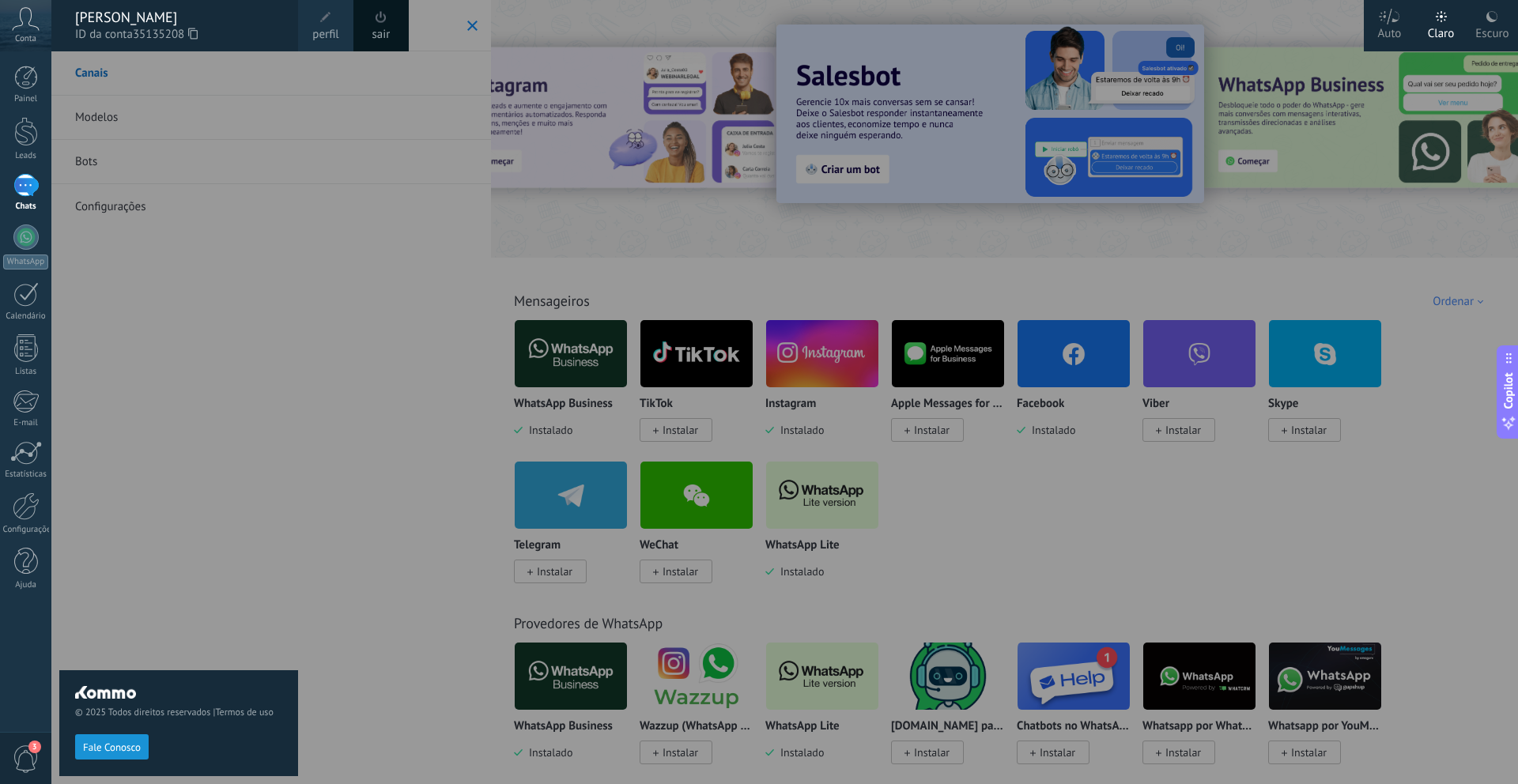
click at [703, 249] on div at bounding box center [810, 392] width 1518 height 784
